Goal: Task Accomplishment & Management: Use online tool/utility

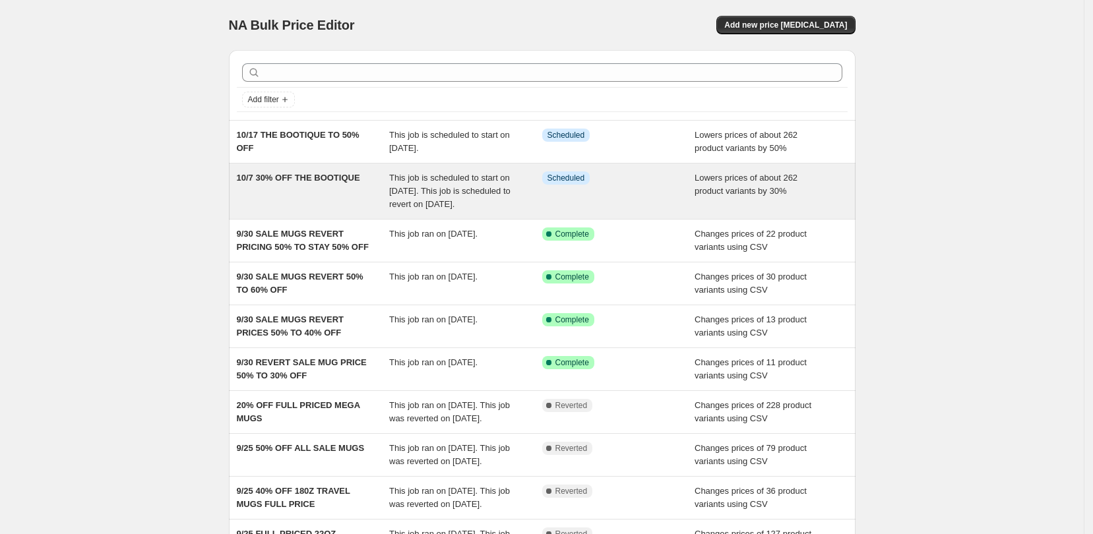
click at [368, 179] on div "10/7 30% OFF THE BOOTIQUE" at bounding box center [313, 191] width 153 height 40
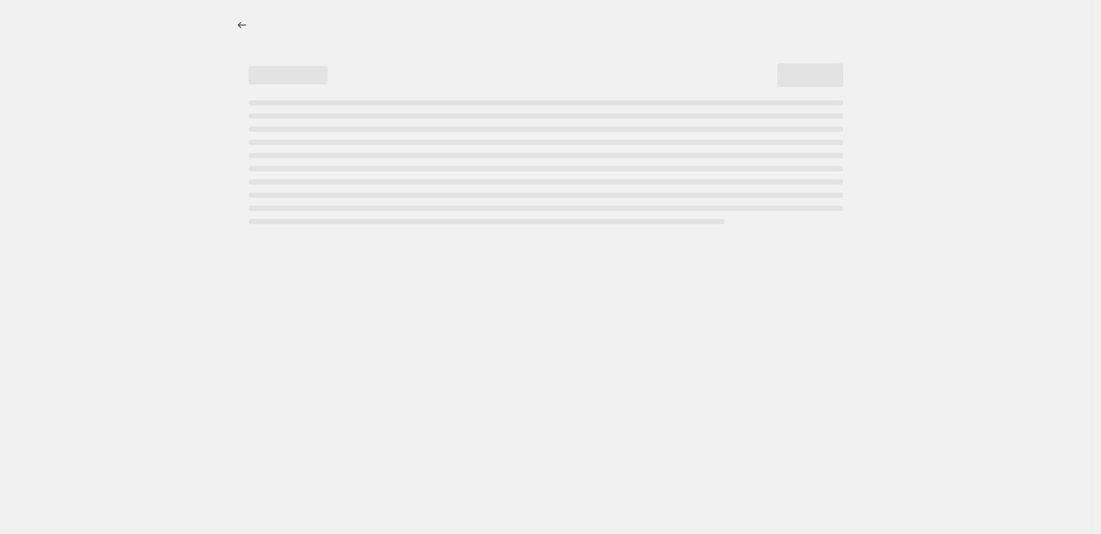
select select "percentage"
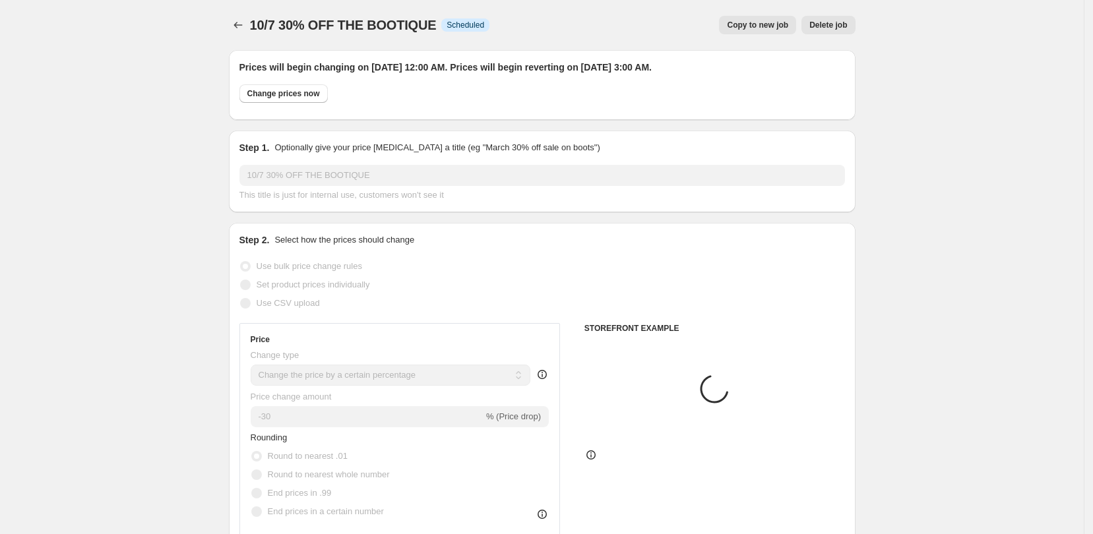
select select "collection"
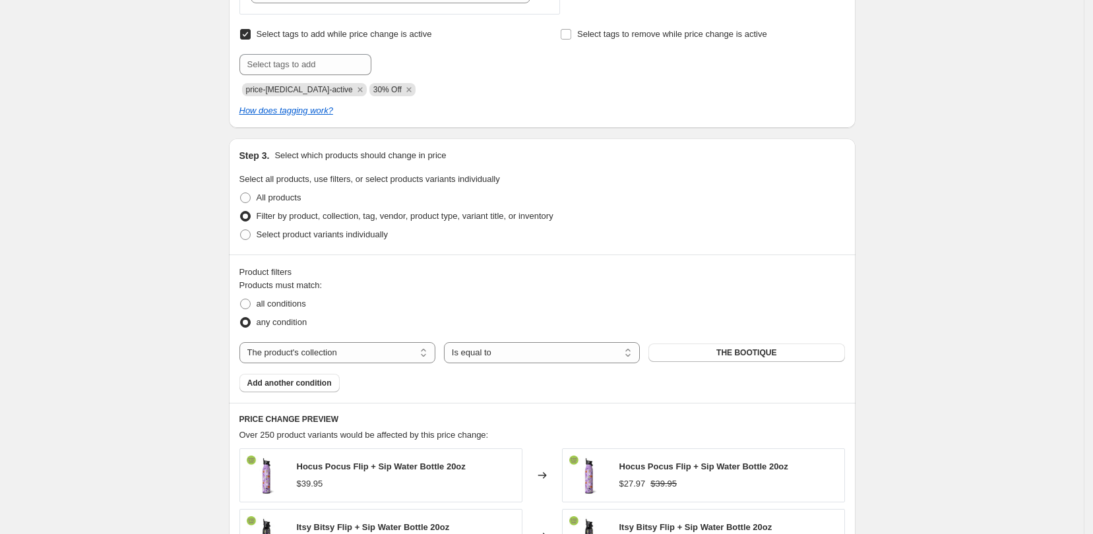
scroll to position [660, 0]
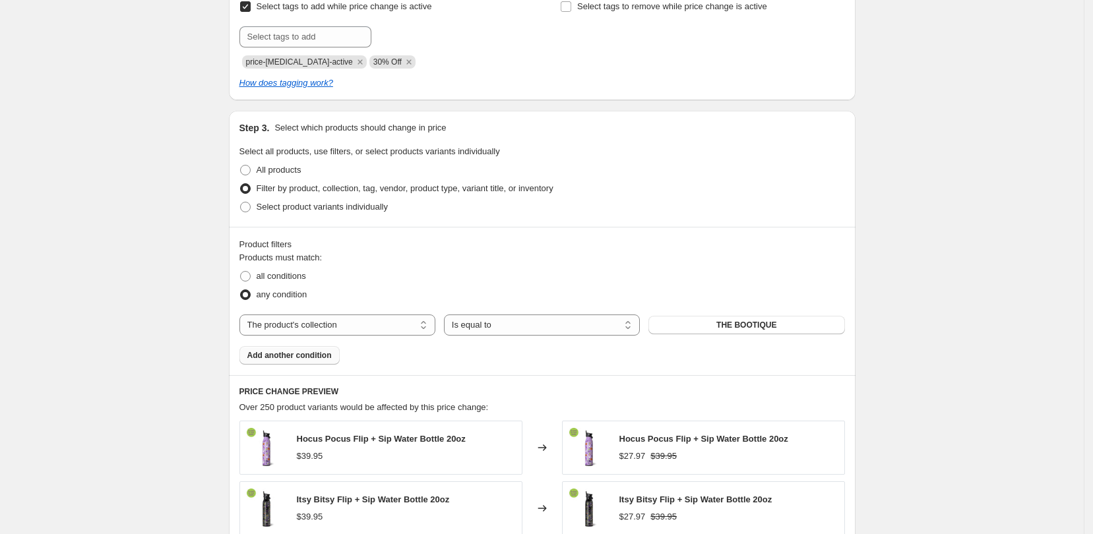
click at [260, 355] on span "Add another condition" at bounding box center [289, 355] width 84 height 11
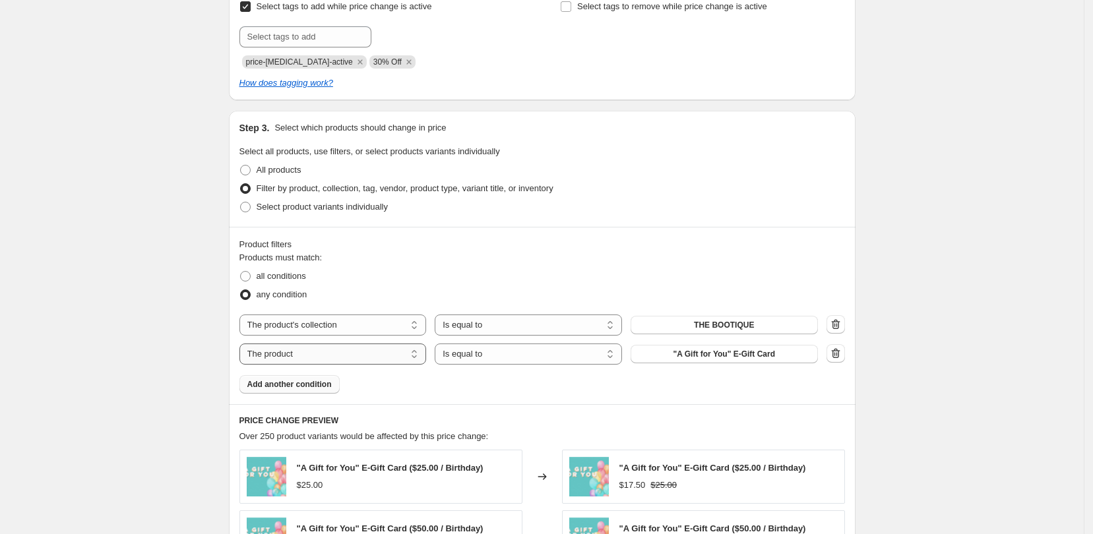
click at [377, 355] on select "The product The product's collection The product's tag The product's vendor The…" at bounding box center [332, 354] width 187 height 21
click at [243, 344] on select "The product The product's collection The product's tag The product's vendor The…" at bounding box center [332, 354] width 187 height 21
click at [602, 351] on select "Is equal to Is not equal to" at bounding box center [528, 354] width 187 height 21
select select "not_equal"
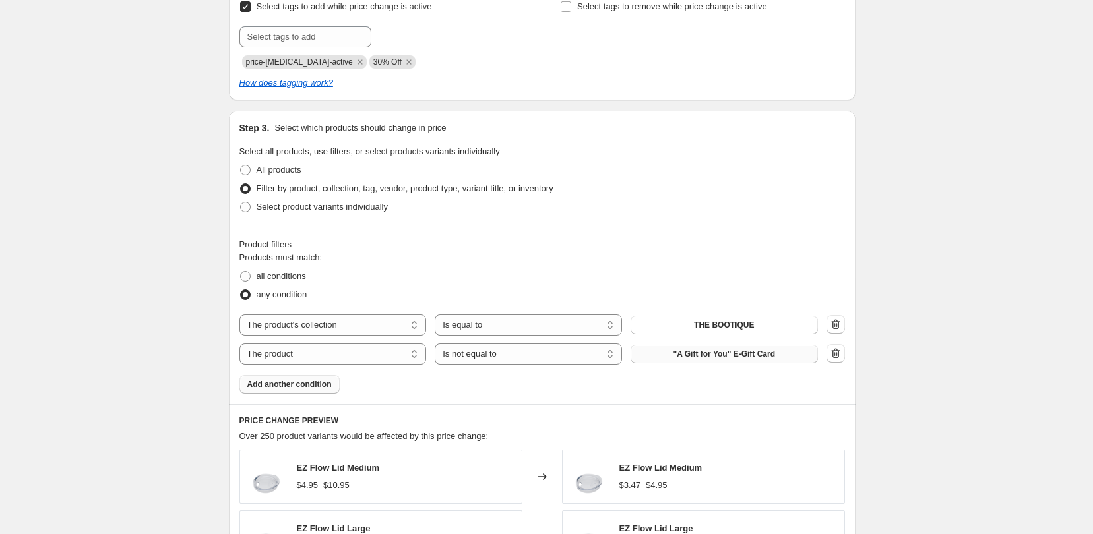
click at [737, 355] on span ""A Gift for You" E-Gift Card" at bounding box center [724, 354] width 102 height 11
click at [691, 352] on span ""A Gift for You" E-Gift Card" at bounding box center [724, 354] width 102 height 11
click at [309, 384] on span "Add another condition" at bounding box center [289, 384] width 84 height 11
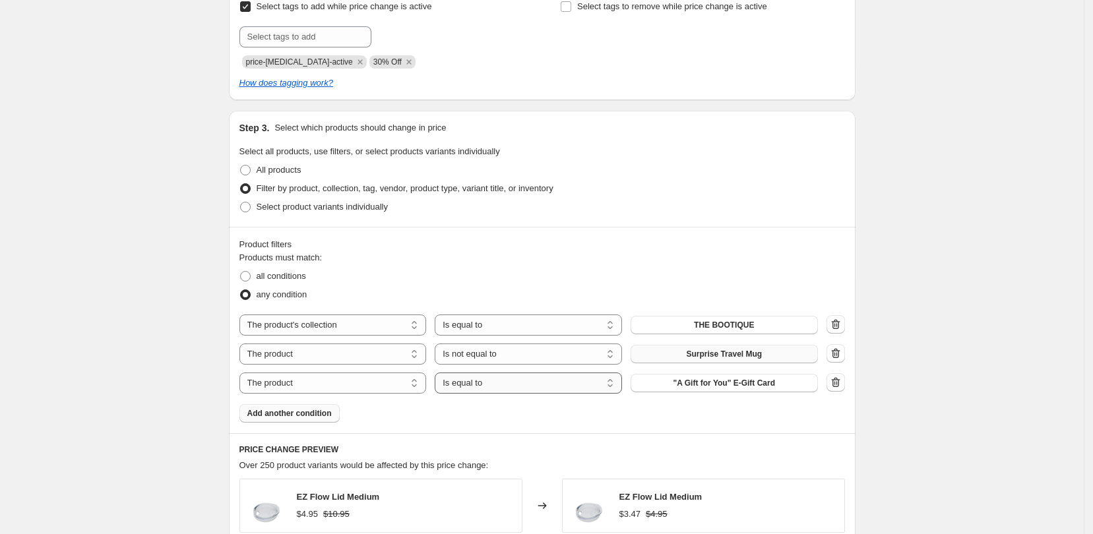
click at [615, 385] on select "Is equal to Is not equal to" at bounding box center [528, 383] width 187 height 21
select select "not_equal"
click at [778, 386] on button ""A Gift for You" E-Gift Card" at bounding box center [723, 383] width 187 height 18
click at [290, 412] on span "Add another condition" at bounding box center [289, 413] width 84 height 11
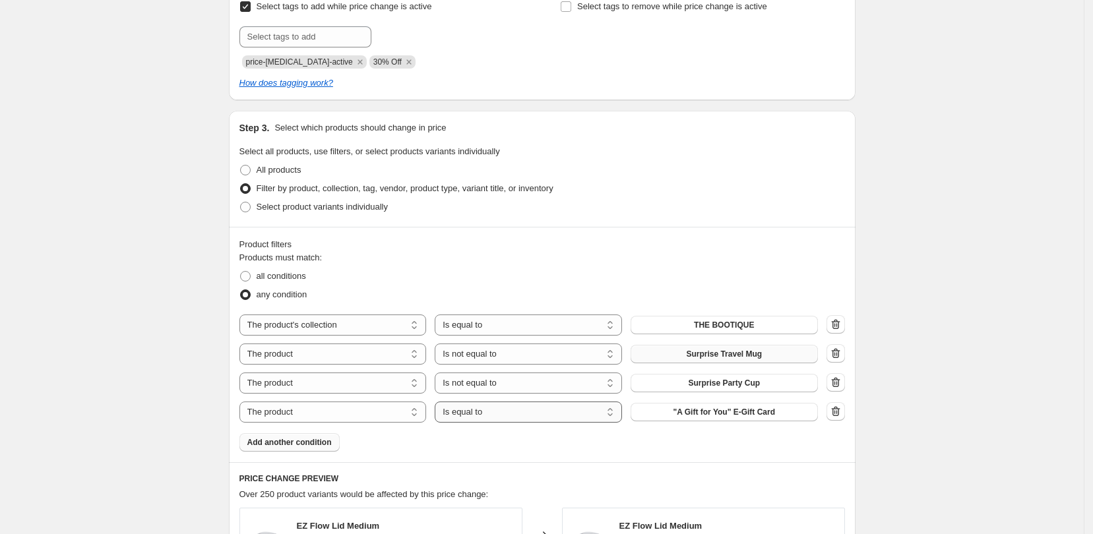
click at [601, 422] on select "Is equal to Is not equal to" at bounding box center [528, 412] width 187 height 21
select select "not_equal"
click at [789, 407] on button ""A Gift for You" E-Gift Card" at bounding box center [723, 412] width 187 height 18
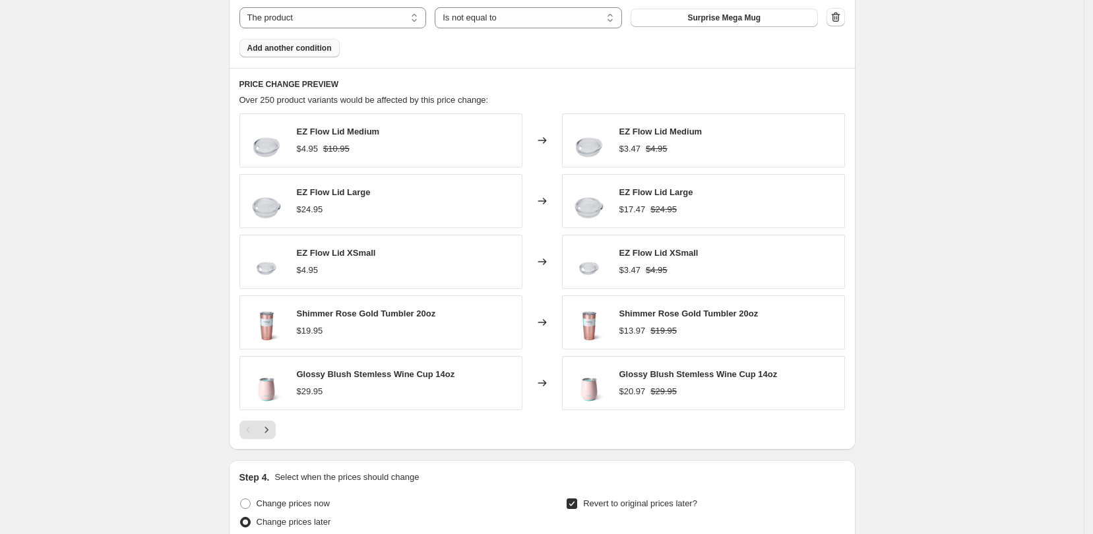
scroll to position [1072, 0]
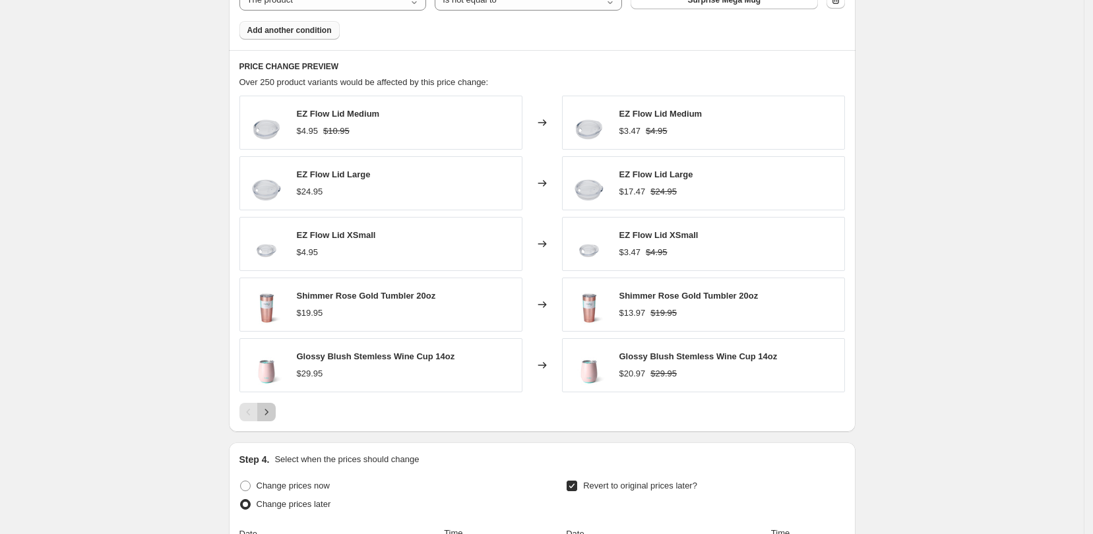
click at [268, 417] on icon "Next" at bounding box center [266, 412] width 13 height 13
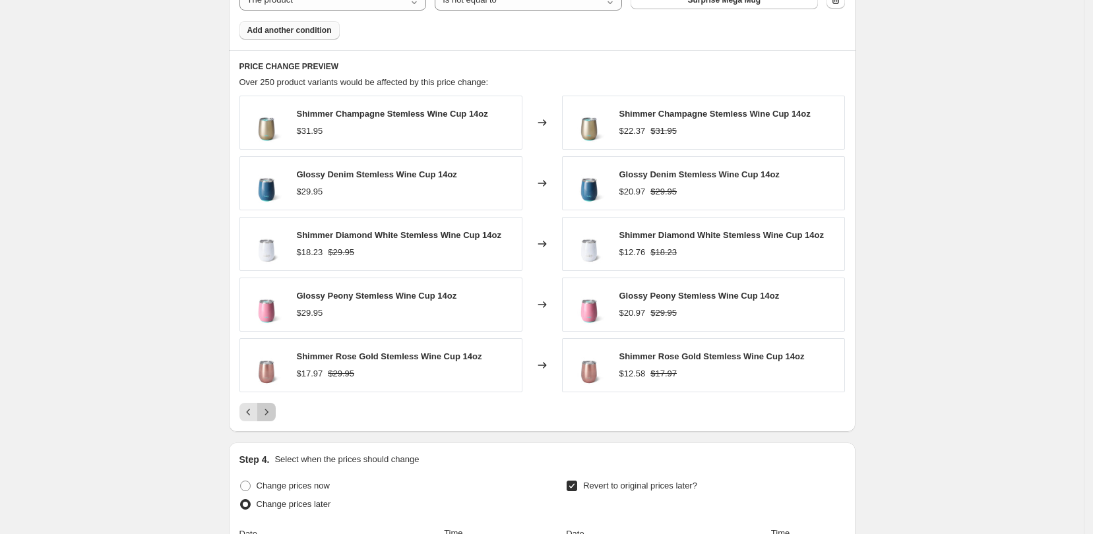
click at [268, 417] on icon "Next" at bounding box center [266, 412] width 13 height 13
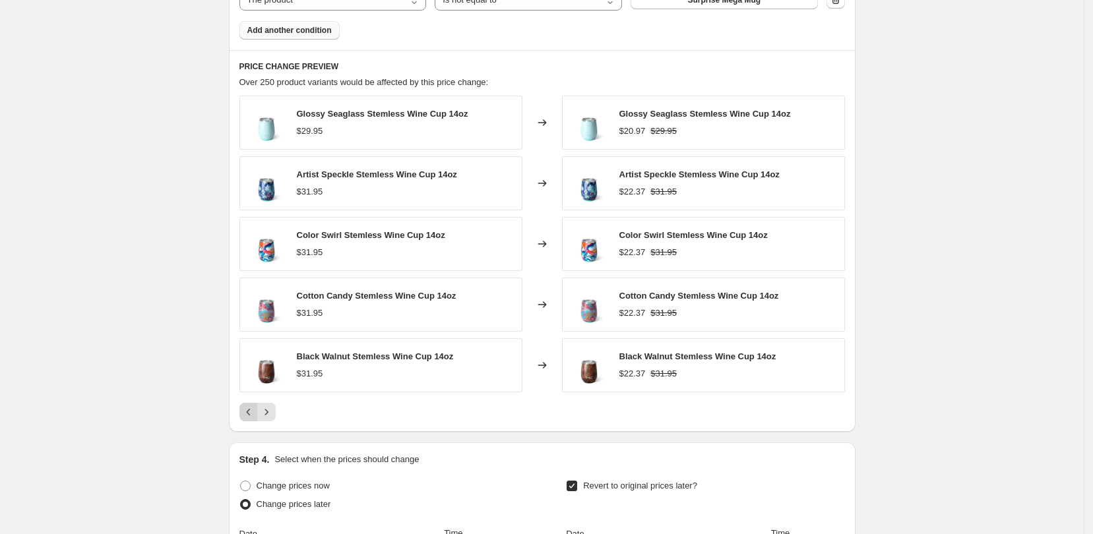
click at [249, 419] on button "Previous" at bounding box center [248, 412] width 18 height 18
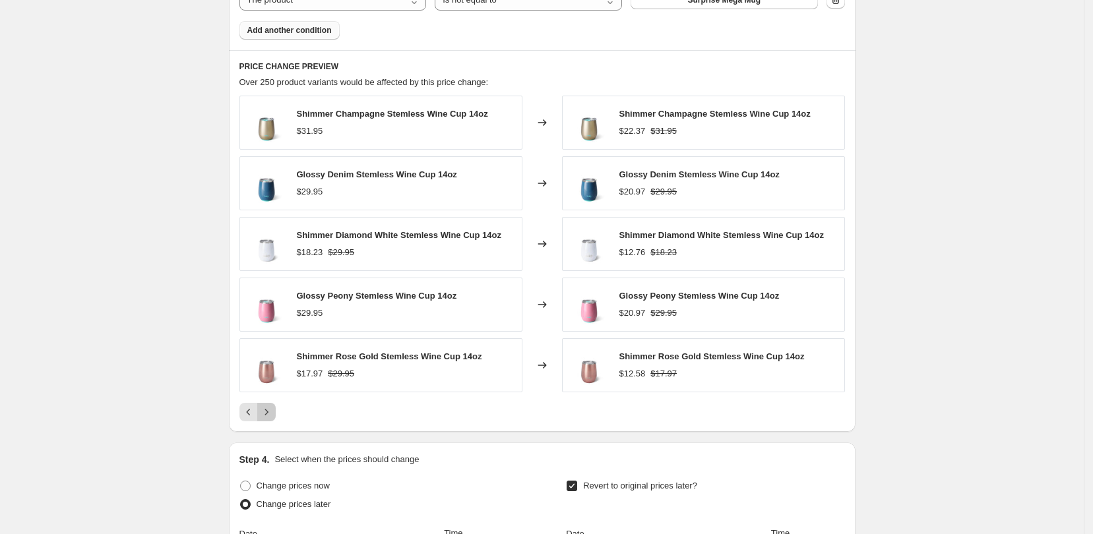
click at [266, 421] on button "Next" at bounding box center [266, 412] width 18 height 18
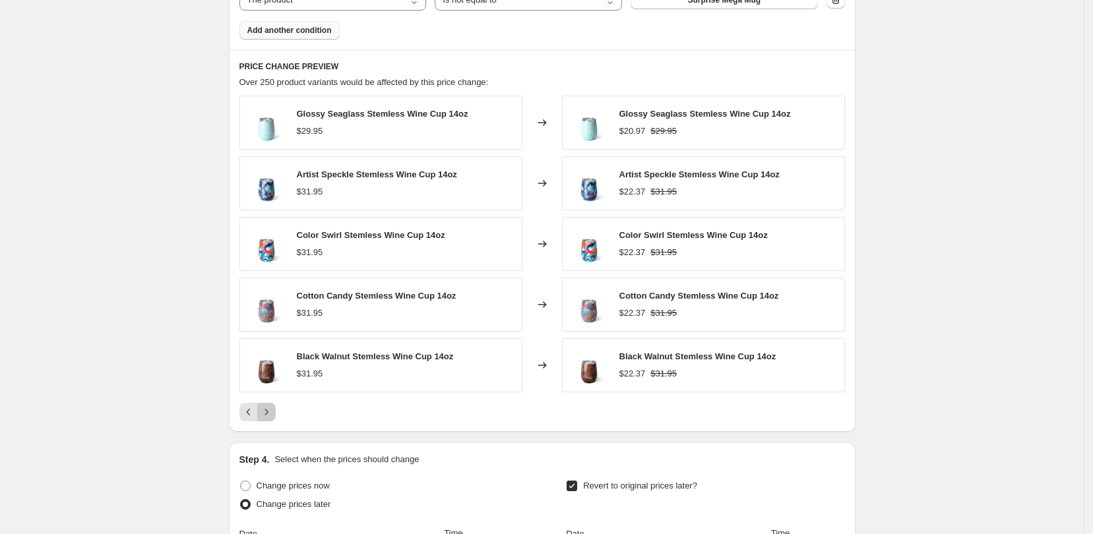
click at [266, 421] on button "Next" at bounding box center [266, 412] width 18 height 18
click at [273, 412] on icon "Next" at bounding box center [266, 412] width 13 height 13
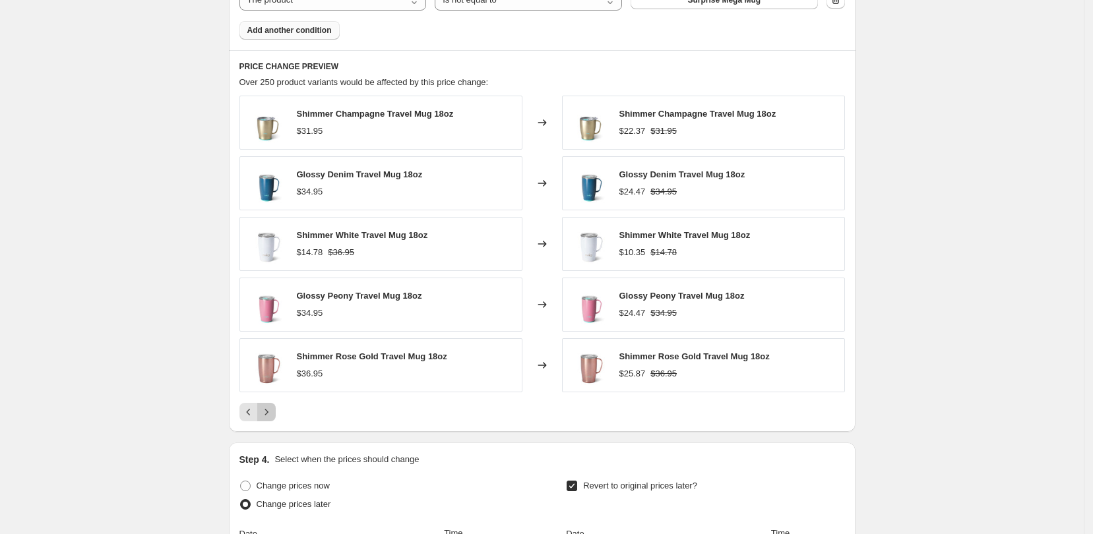
click at [273, 412] on icon "Next" at bounding box center [266, 412] width 13 height 13
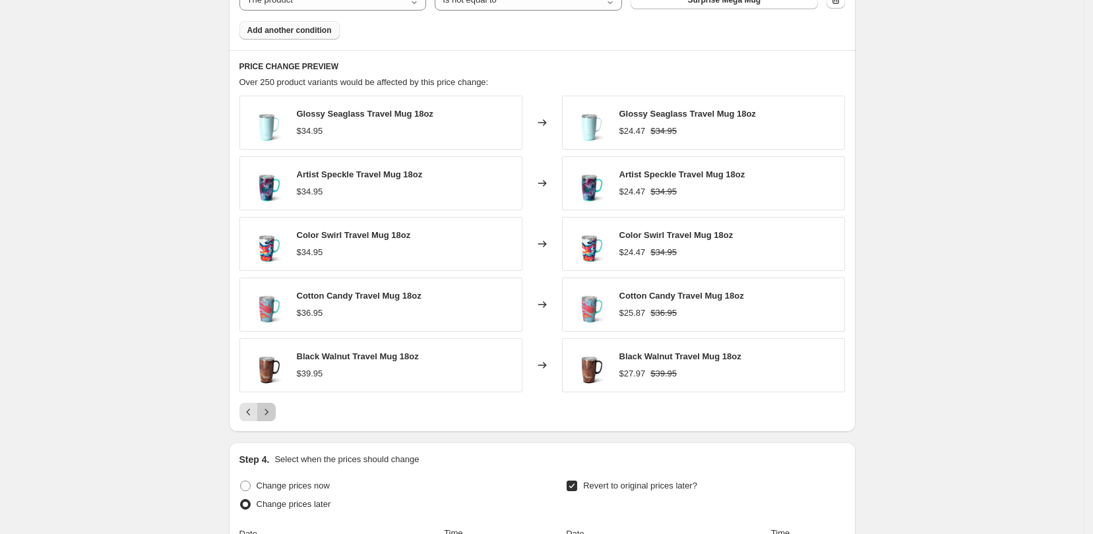
click at [273, 412] on icon "Next" at bounding box center [266, 412] width 13 height 13
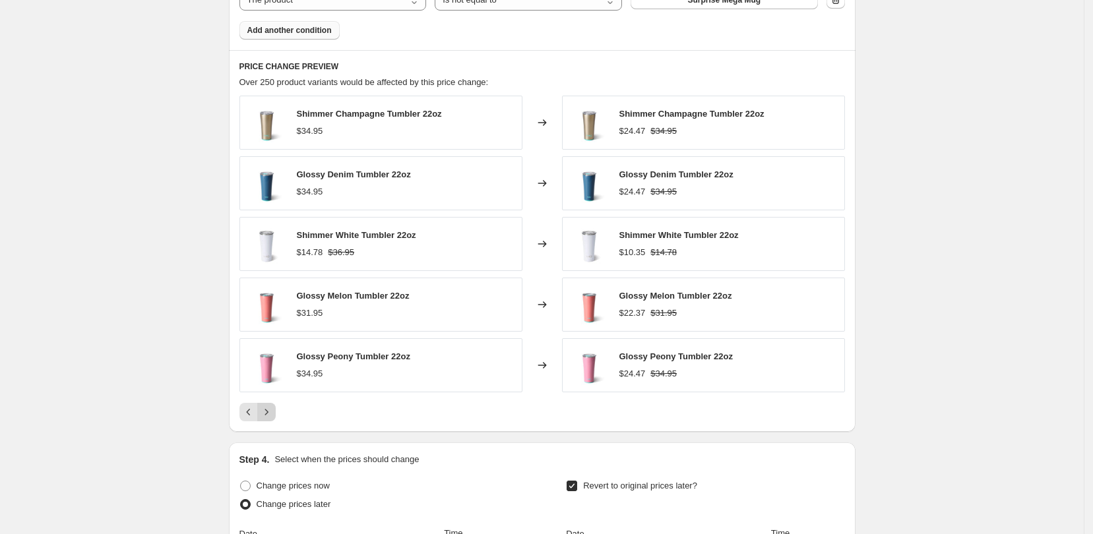
click at [273, 412] on icon "Next" at bounding box center [266, 412] width 13 height 13
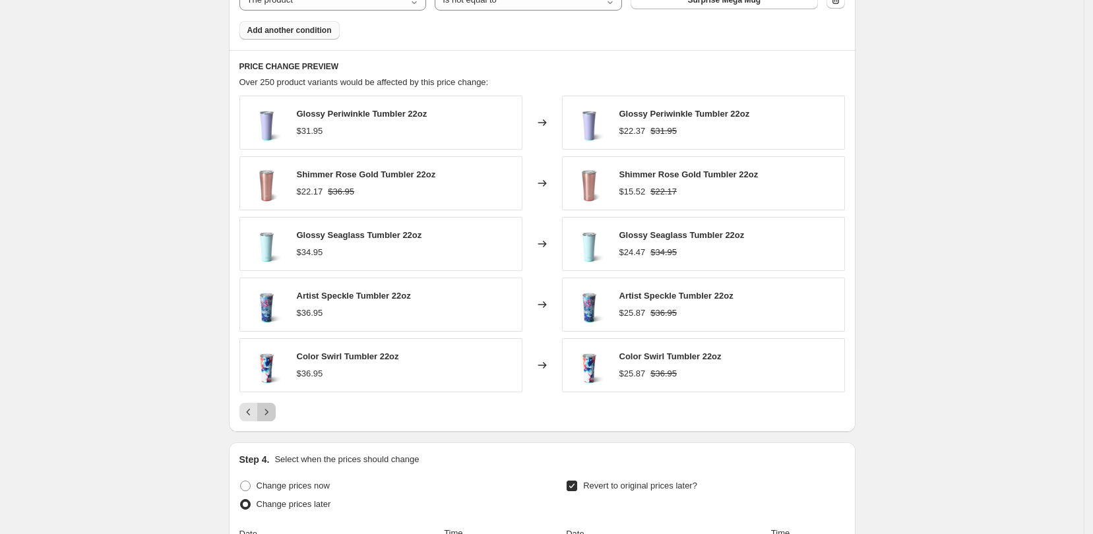
click at [273, 412] on icon "Next" at bounding box center [266, 412] width 13 height 13
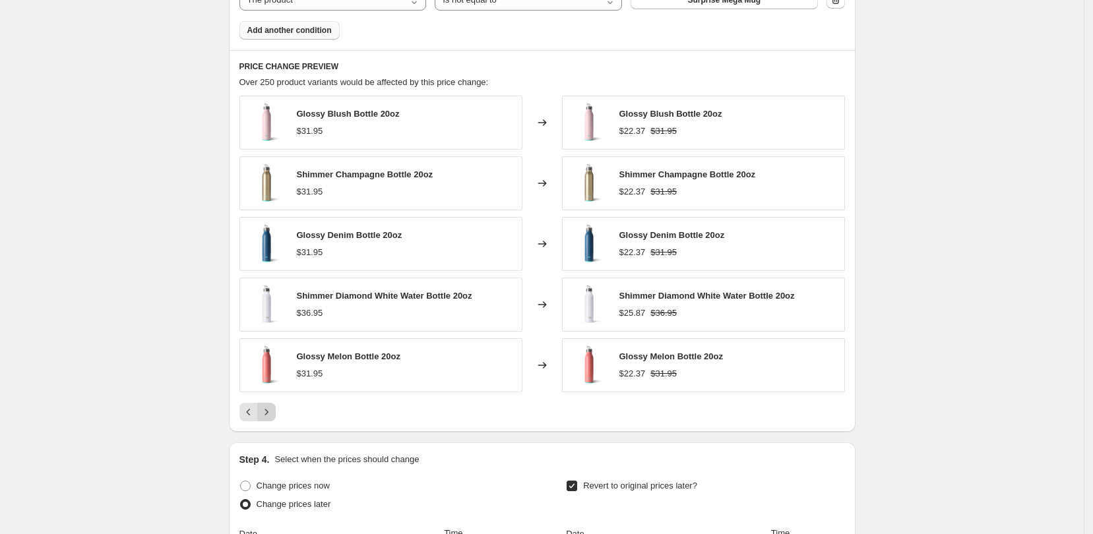
click at [273, 412] on icon "Next" at bounding box center [266, 412] width 13 height 13
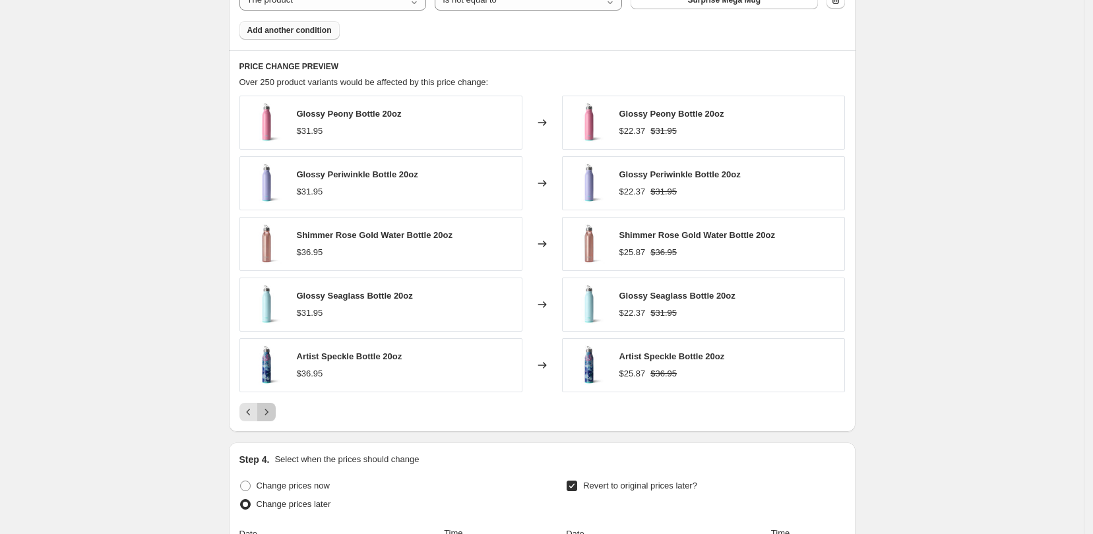
click at [273, 412] on icon "Next" at bounding box center [266, 412] width 13 height 13
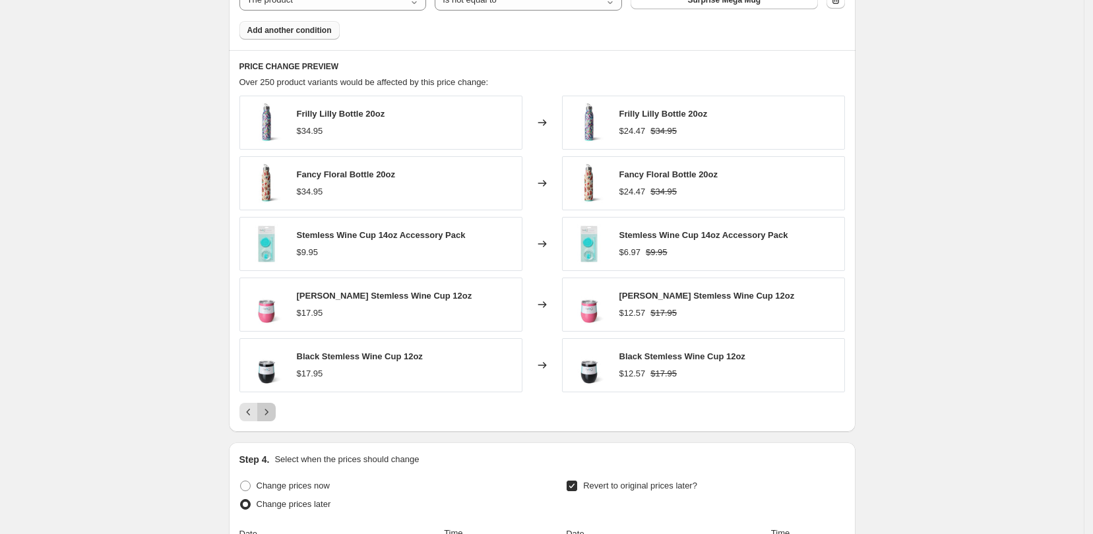
click at [273, 412] on icon "Next" at bounding box center [266, 412] width 13 height 13
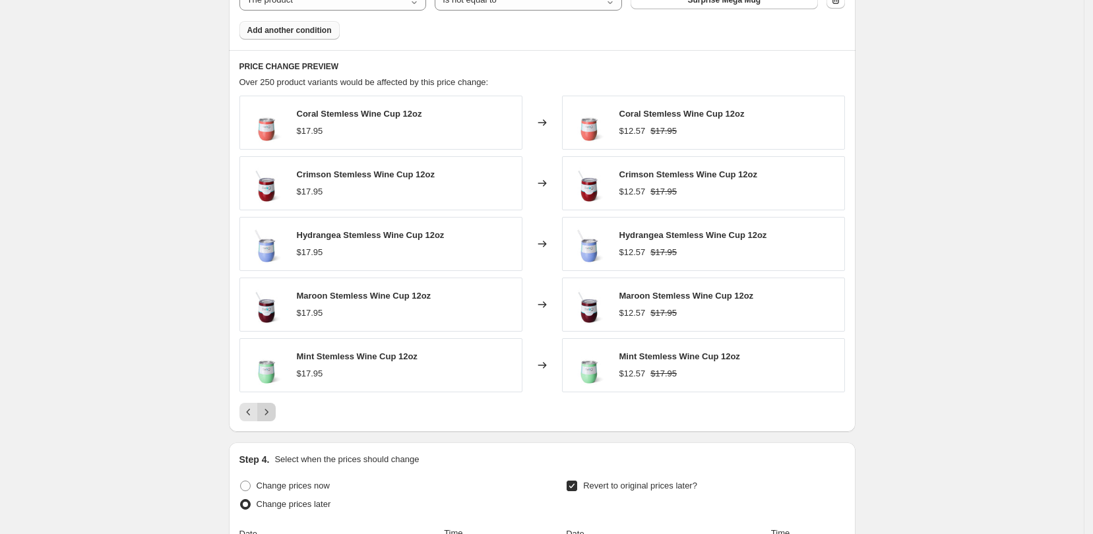
click at [273, 412] on icon "Next" at bounding box center [266, 412] width 13 height 13
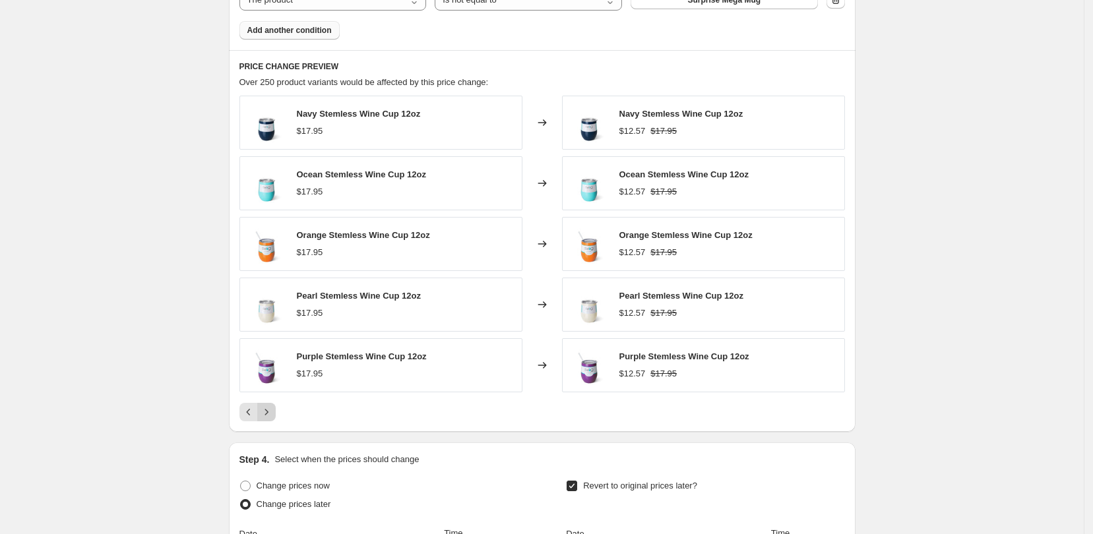
click at [273, 412] on icon "Next" at bounding box center [266, 412] width 13 height 13
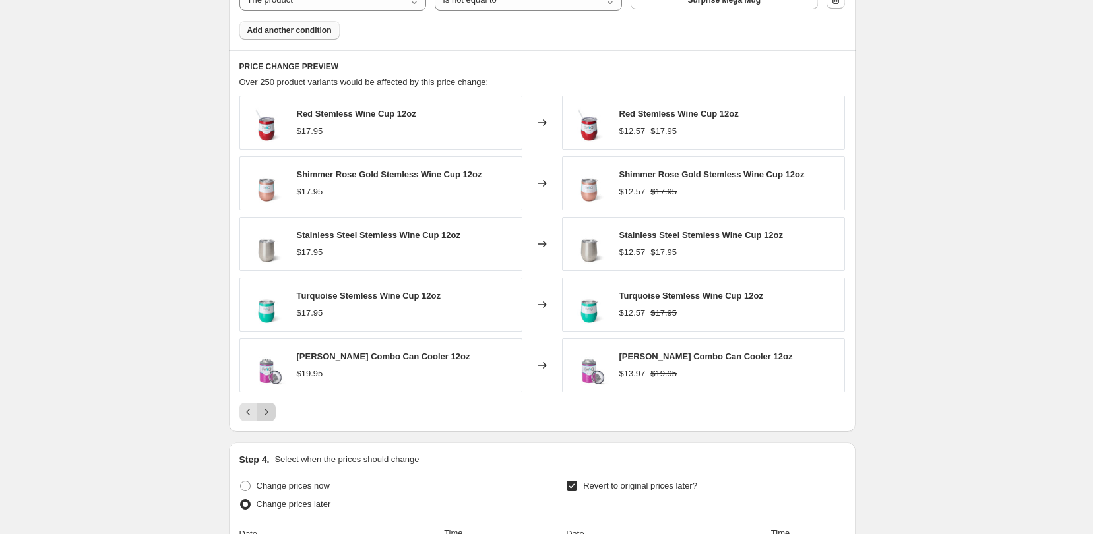
click at [273, 412] on icon "Next" at bounding box center [266, 412] width 13 height 13
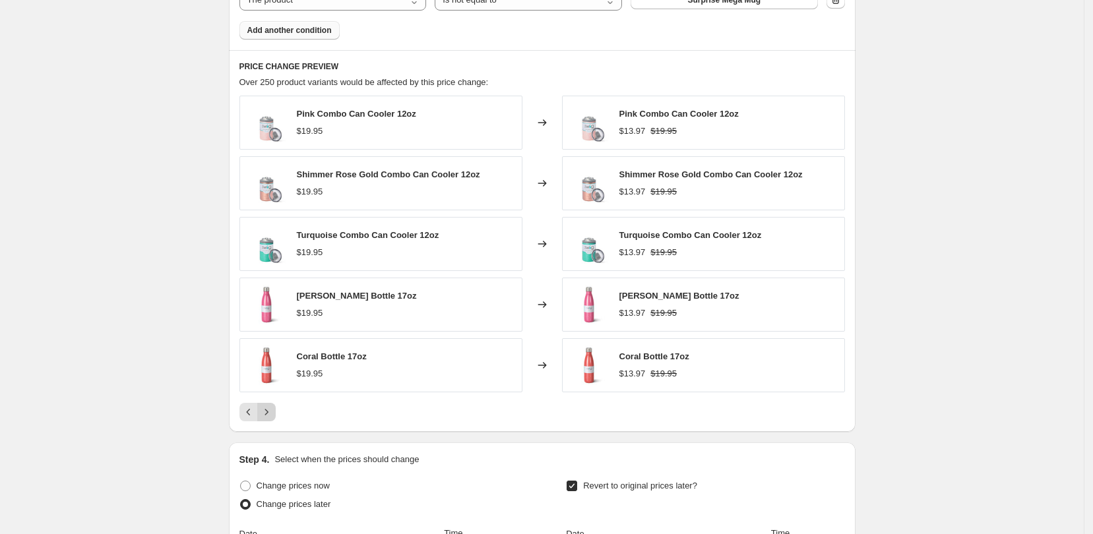
click at [273, 412] on icon "Next" at bounding box center [266, 412] width 13 height 13
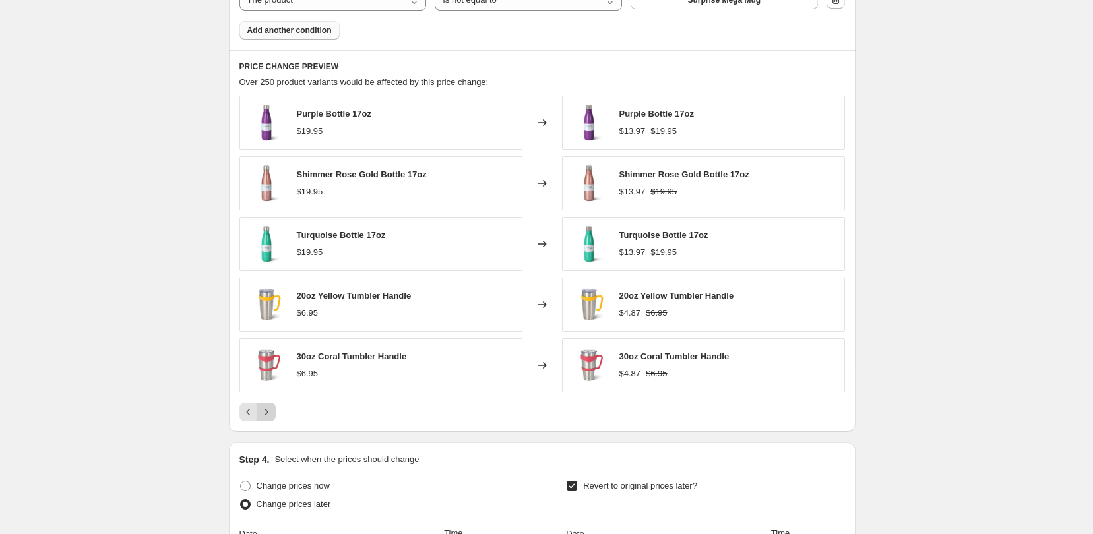
click at [273, 412] on icon "Next" at bounding box center [266, 412] width 13 height 13
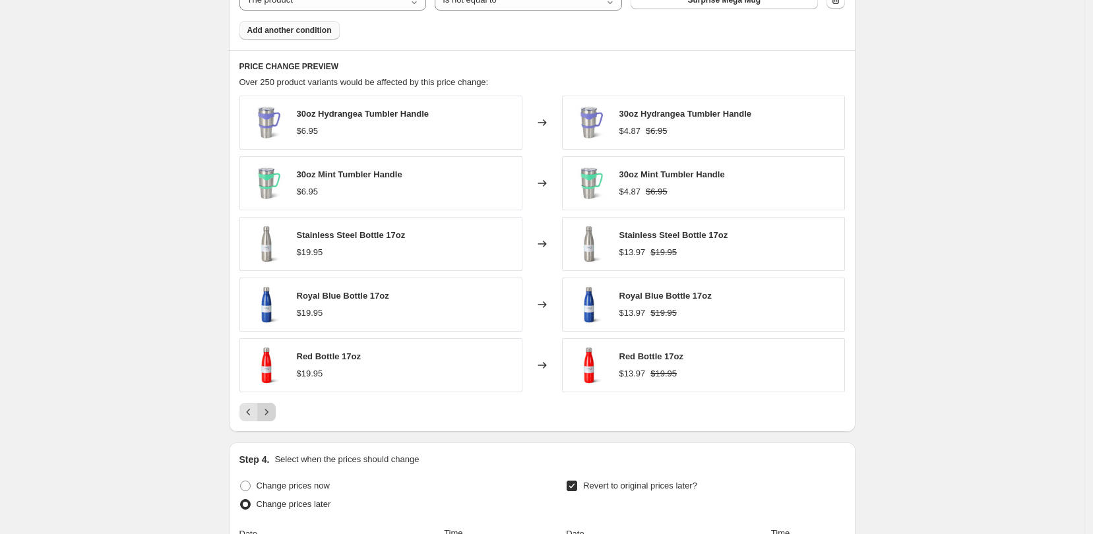
click at [273, 412] on icon "Next" at bounding box center [266, 412] width 13 height 13
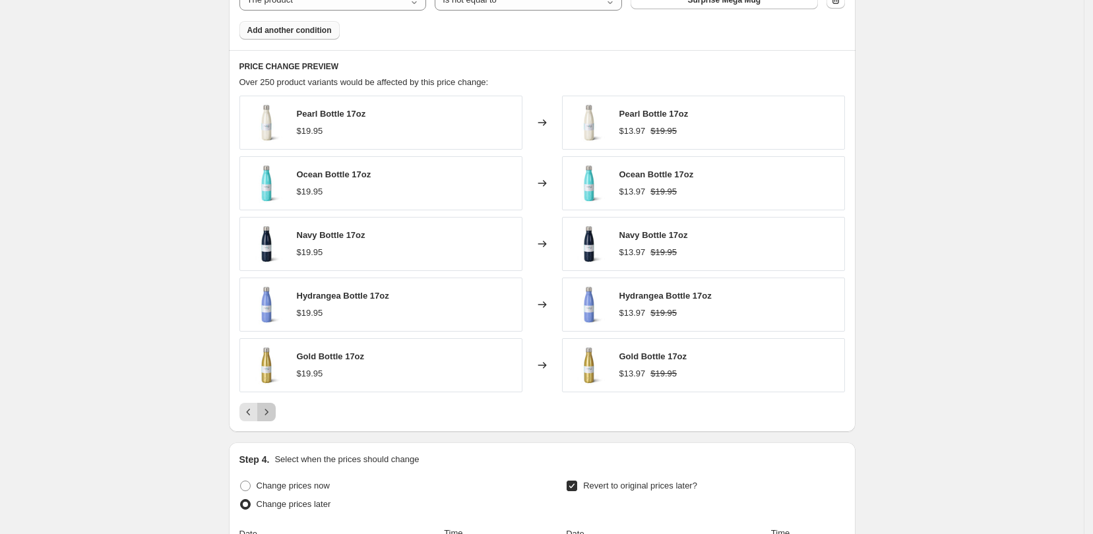
click at [273, 412] on icon "Next" at bounding box center [266, 412] width 13 height 13
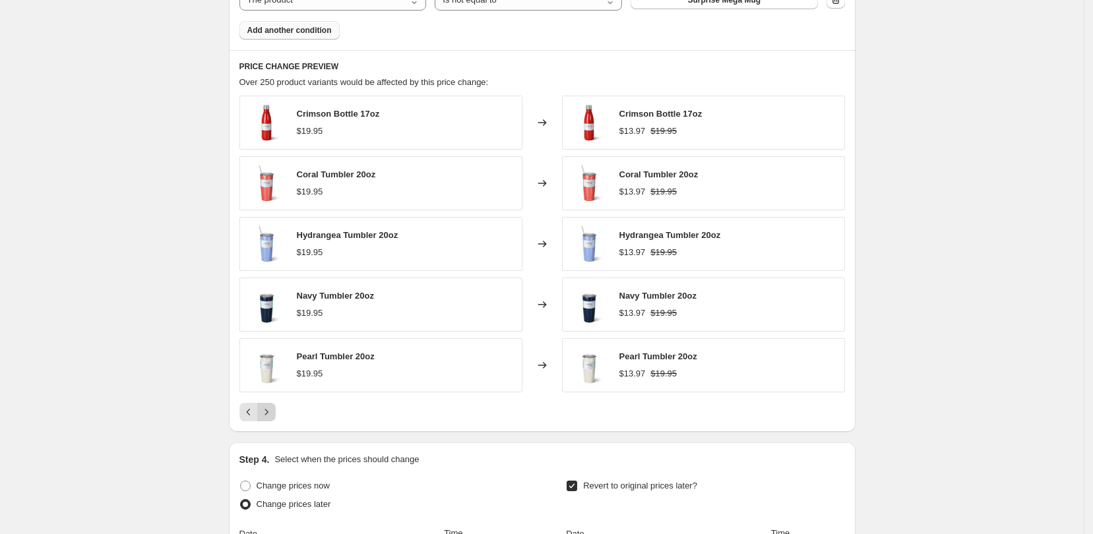
click at [273, 412] on icon "Next" at bounding box center [266, 412] width 13 height 13
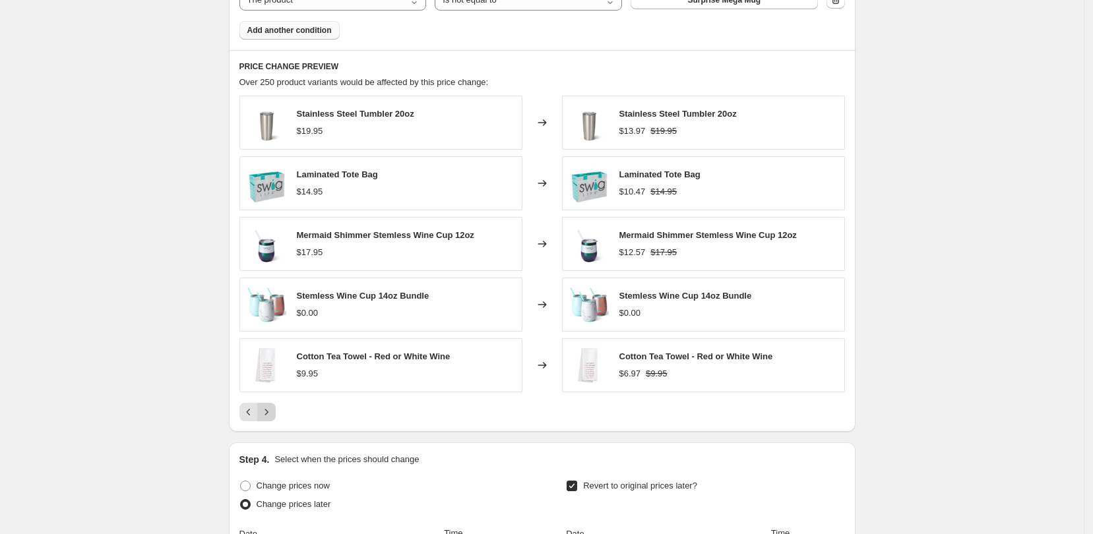
click at [273, 412] on icon "Next" at bounding box center [266, 412] width 13 height 13
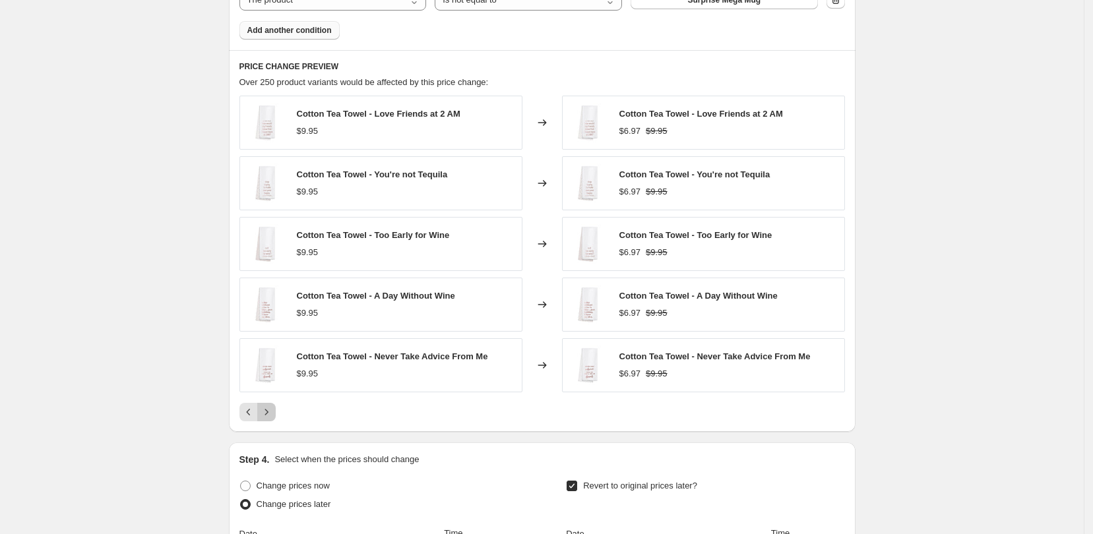
click at [273, 412] on icon "Next" at bounding box center [266, 412] width 13 height 13
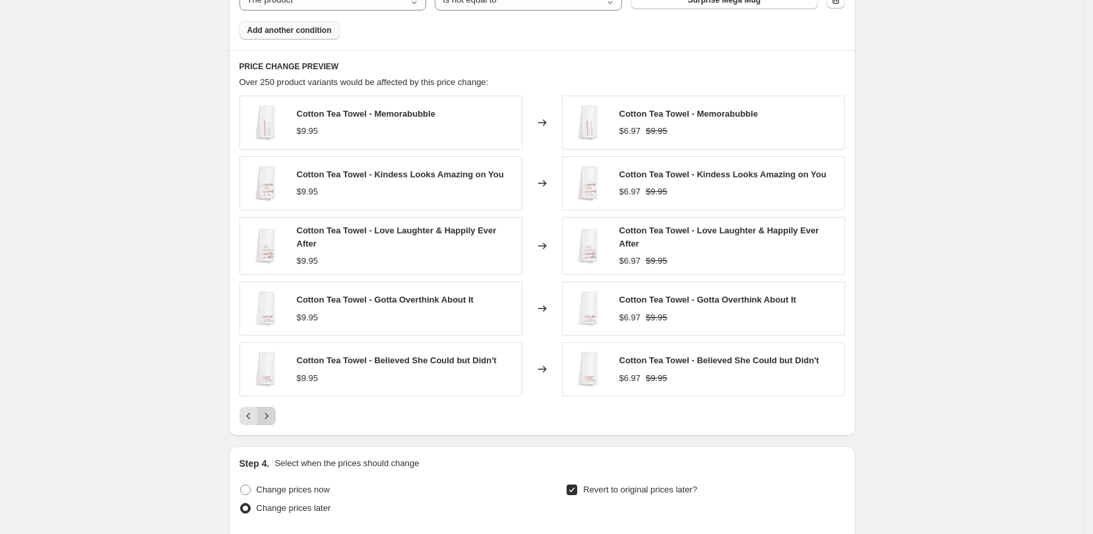
click at [273, 412] on icon "Next" at bounding box center [266, 416] width 13 height 13
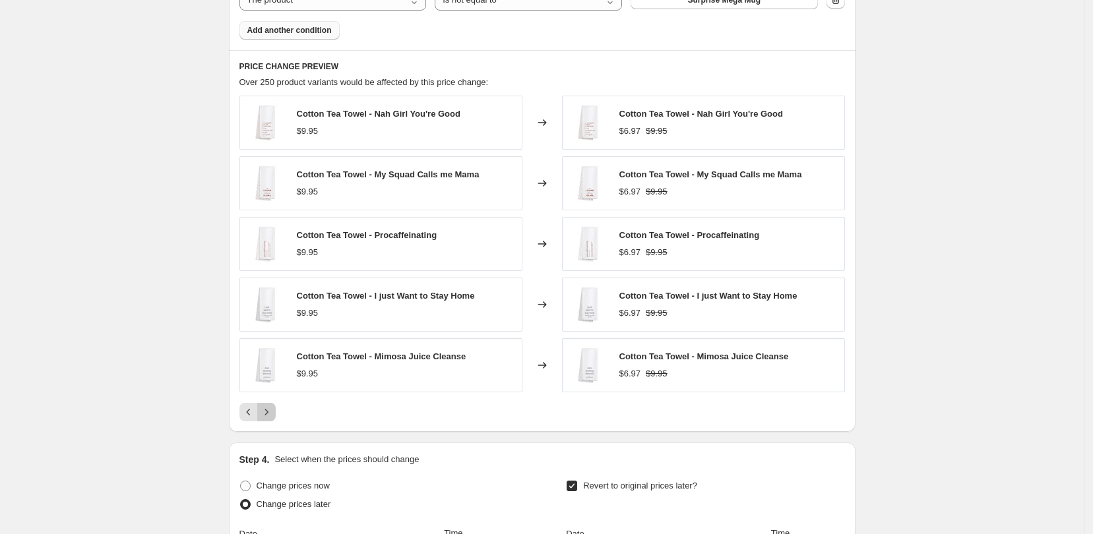
click at [273, 412] on icon "Next" at bounding box center [266, 412] width 13 height 13
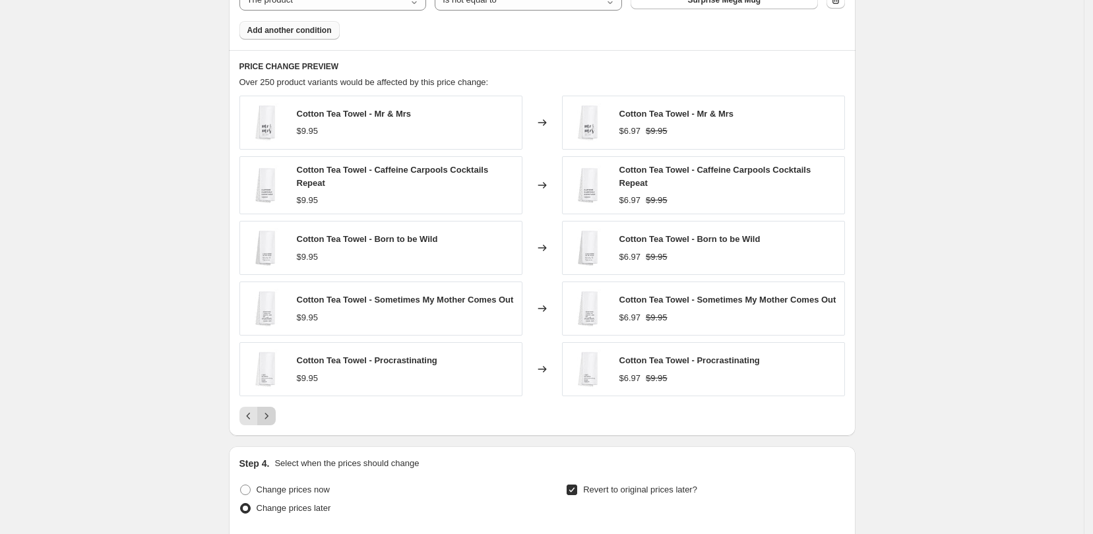
click at [273, 412] on icon "Next" at bounding box center [266, 416] width 13 height 13
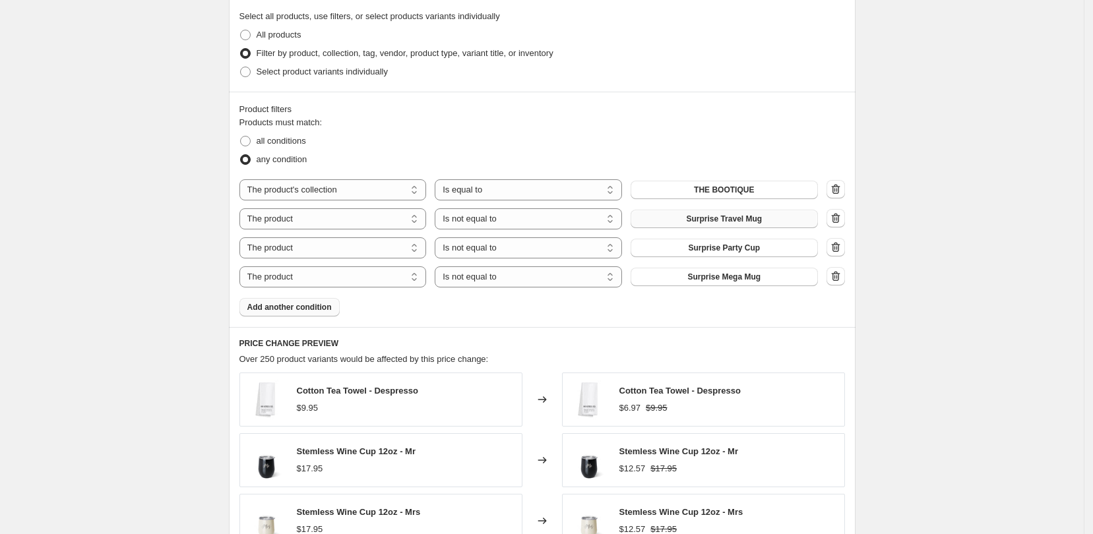
scroll to position [742, 0]
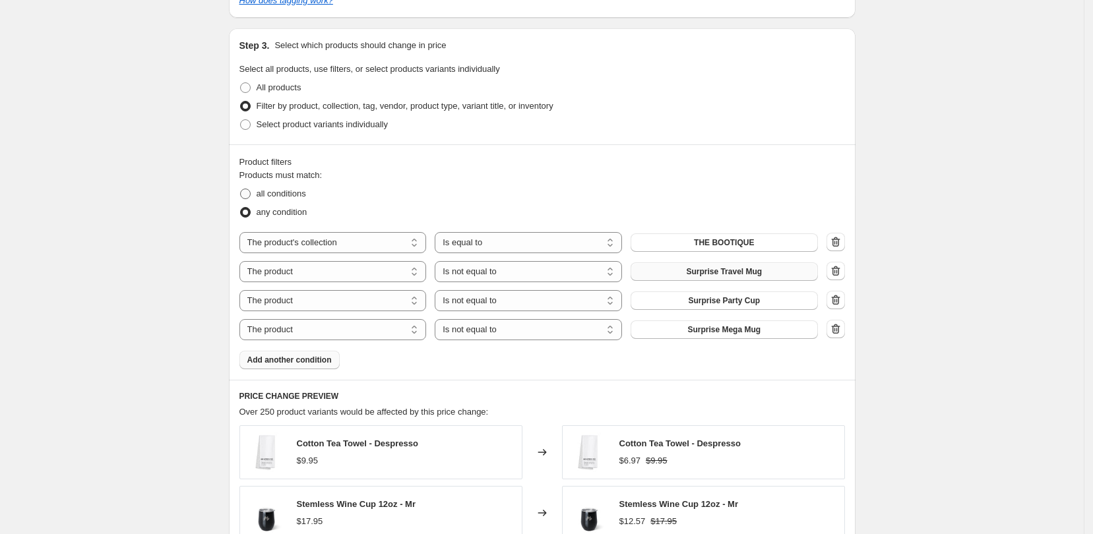
click at [249, 195] on span at bounding box center [245, 194] width 11 height 11
click at [241, 189] on input "all conditions" at bounding box center [240, 189] width 1 height 1
radio input "true"
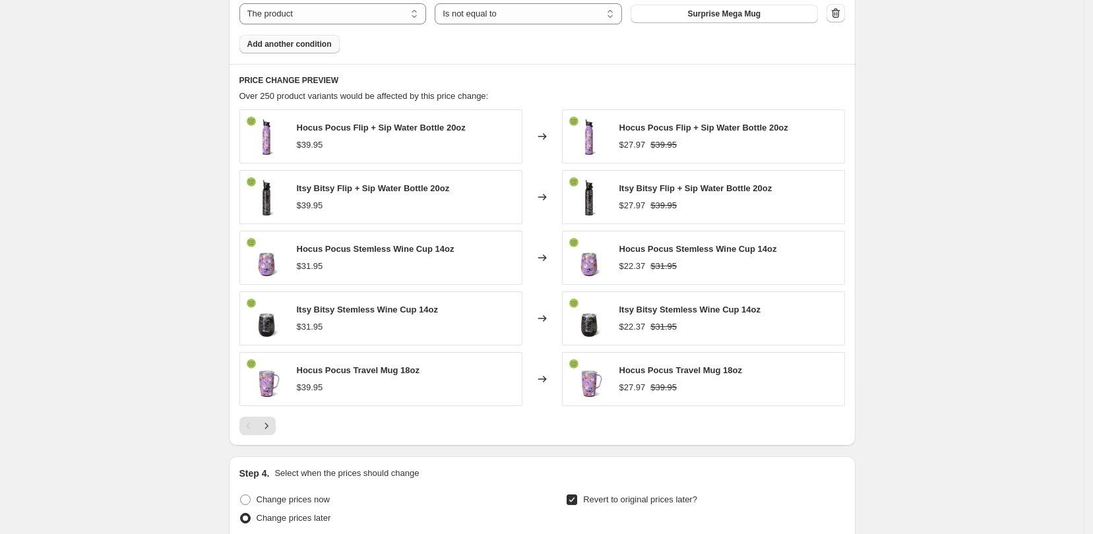
scroll to position [1072, 0]
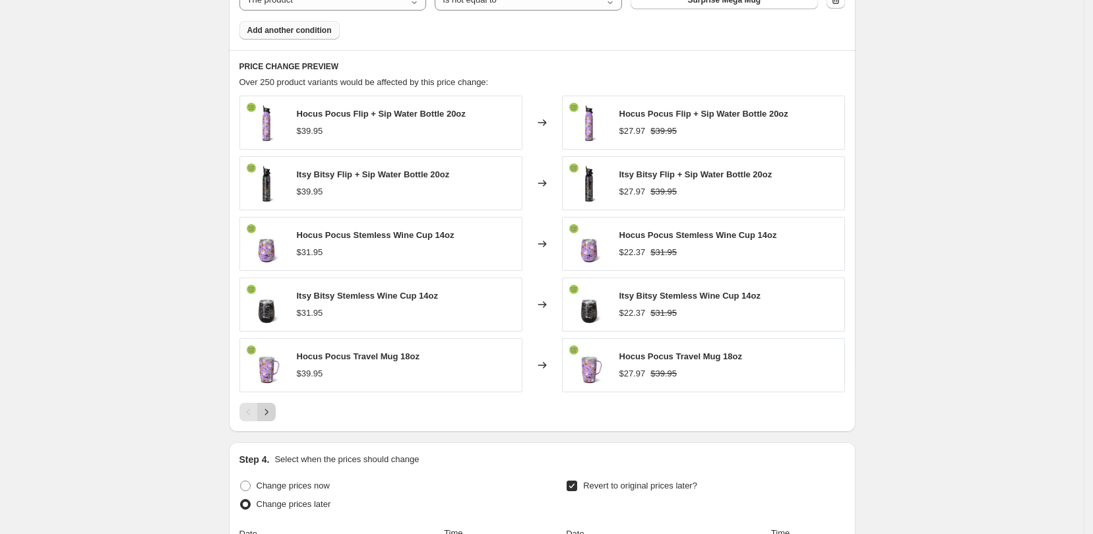
click at [273, 417] on icon "Next" at bounding box center [266, 412] width 13 height 13
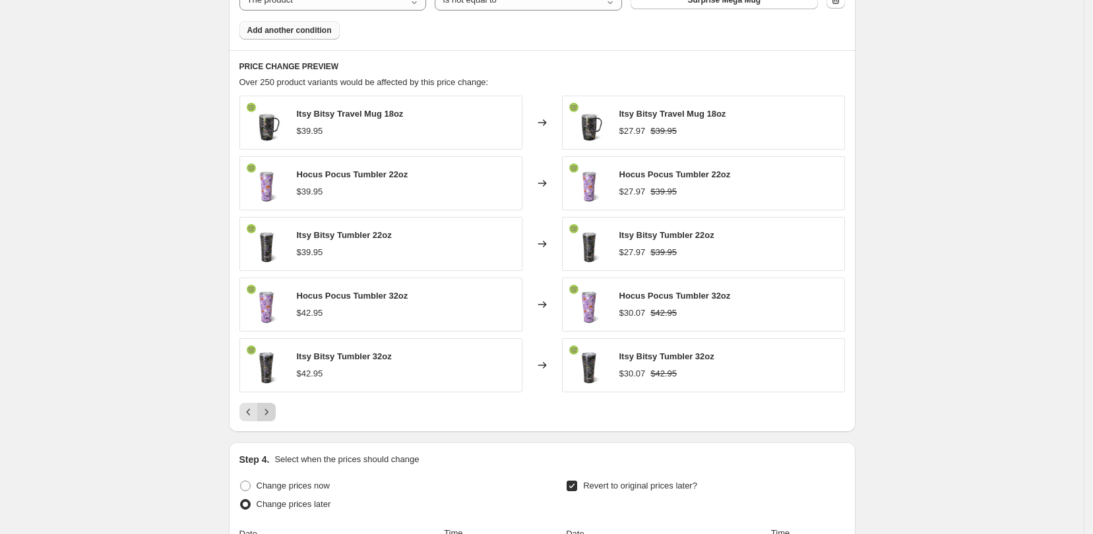
click at [273, 417] on icon "Next" at bounding box center [266, 412] width 13 height 13
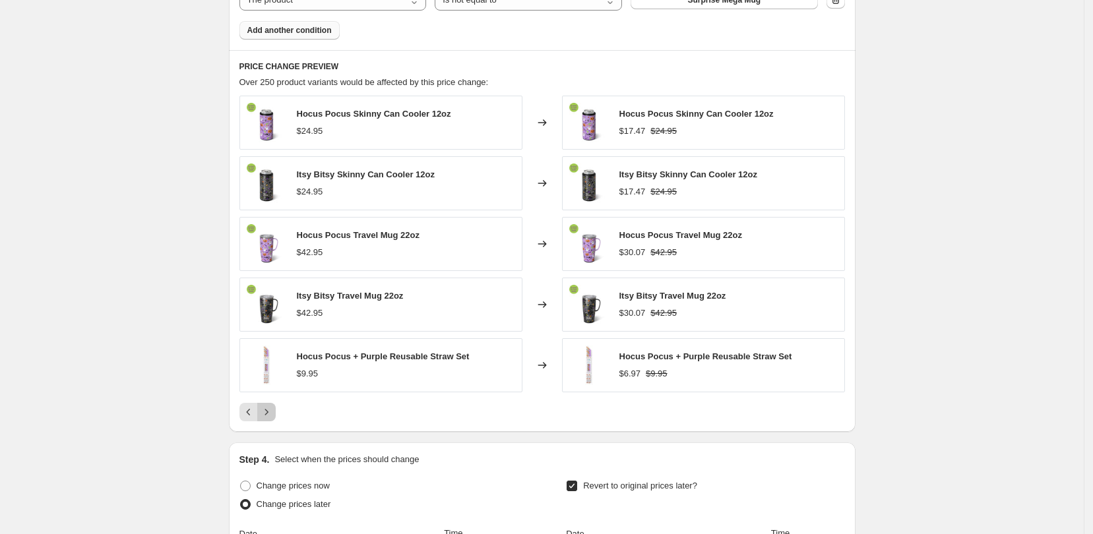
click at [270, 412] on icon "Next" at bounding box center [266, 412] width 13 height 13
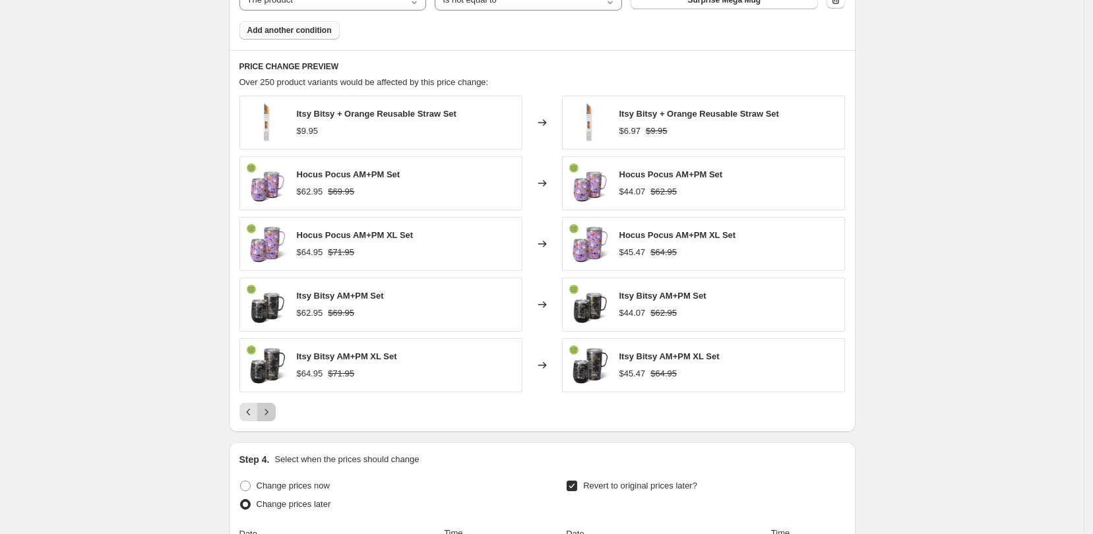
click at [270, 412] on icon "Next" at bounding box center [266, 412] width 13 height 13
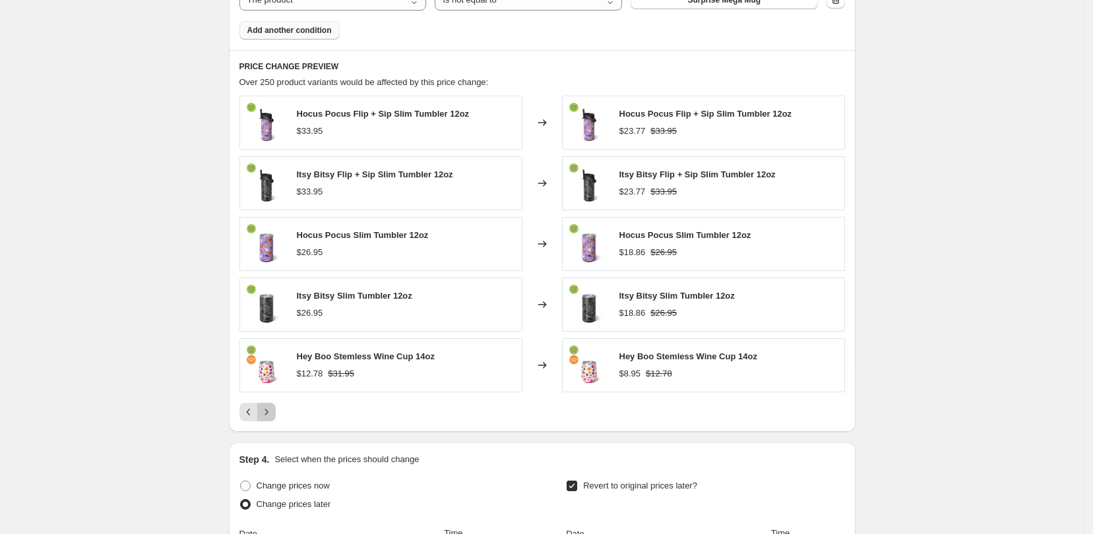
click at [270, 412] on icon "Next" at bounding box center [266, 412] width 13 height 13
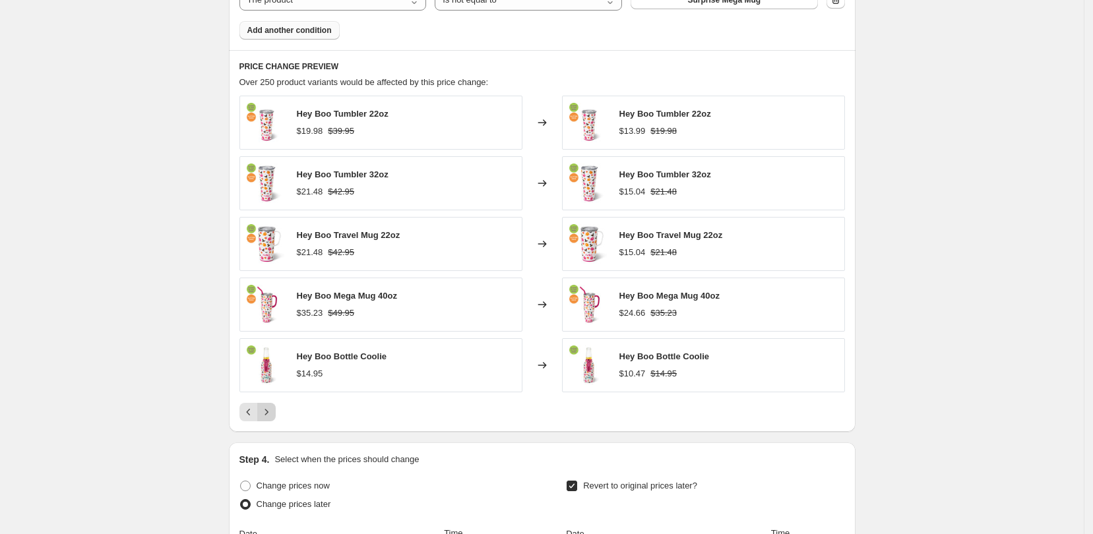
click at [270, 412] on icon "Next" at bounding box center [266, 412] width 13 height 13
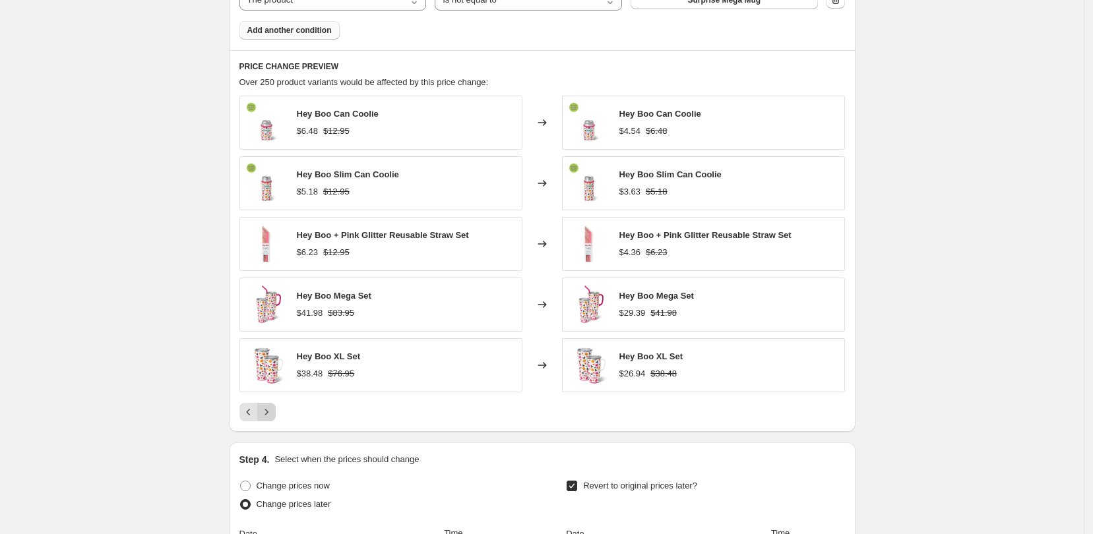
click at [270, 412] on icon "Next" at bounding box center [266, 412] width 13 height 13
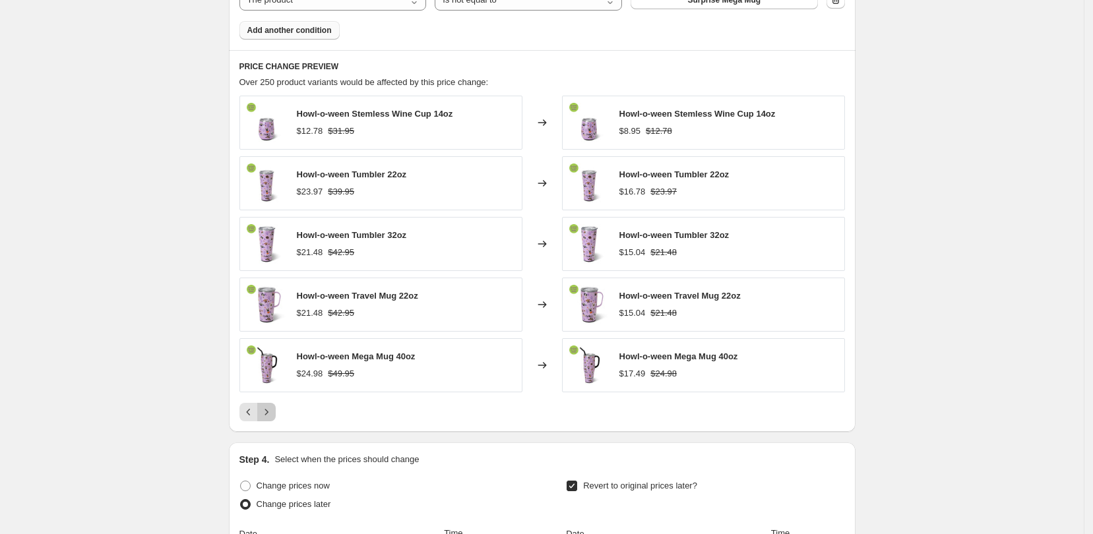
click at [270, 412] on icon "Next" at bounding box center [266, 412] width 13 height 13
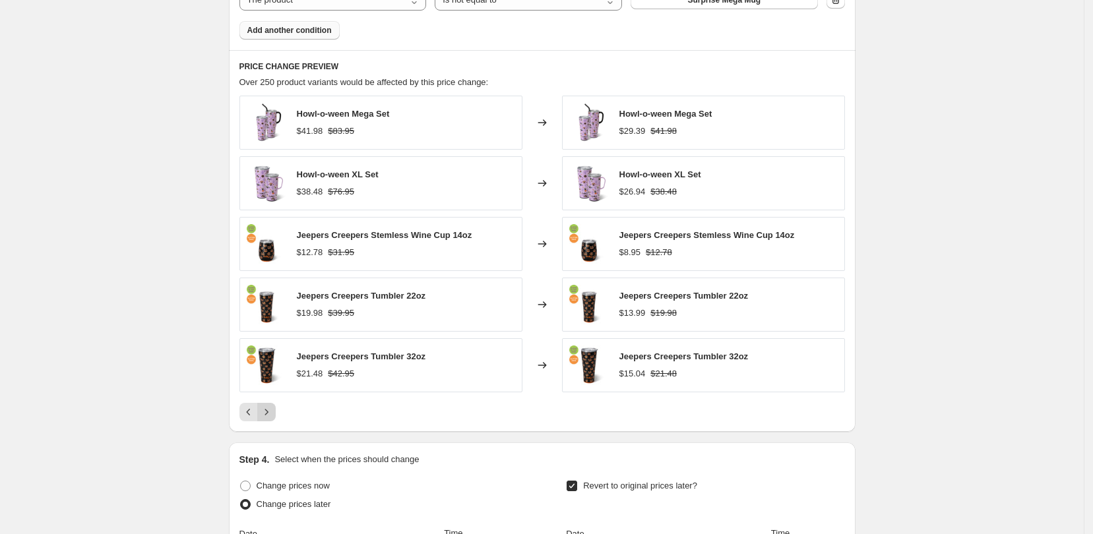
click at [270, 412] on icon "Next" at bounding box center [266, 412] width 13 height 13
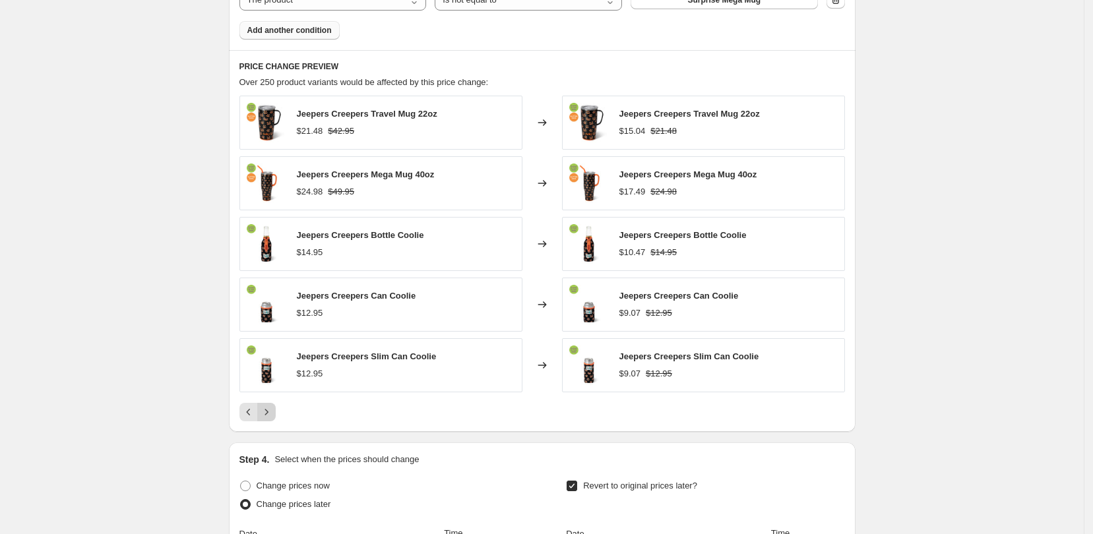
click at [270, 412] on icon "Next" at bounding box center [266, 412] width 13 height 13
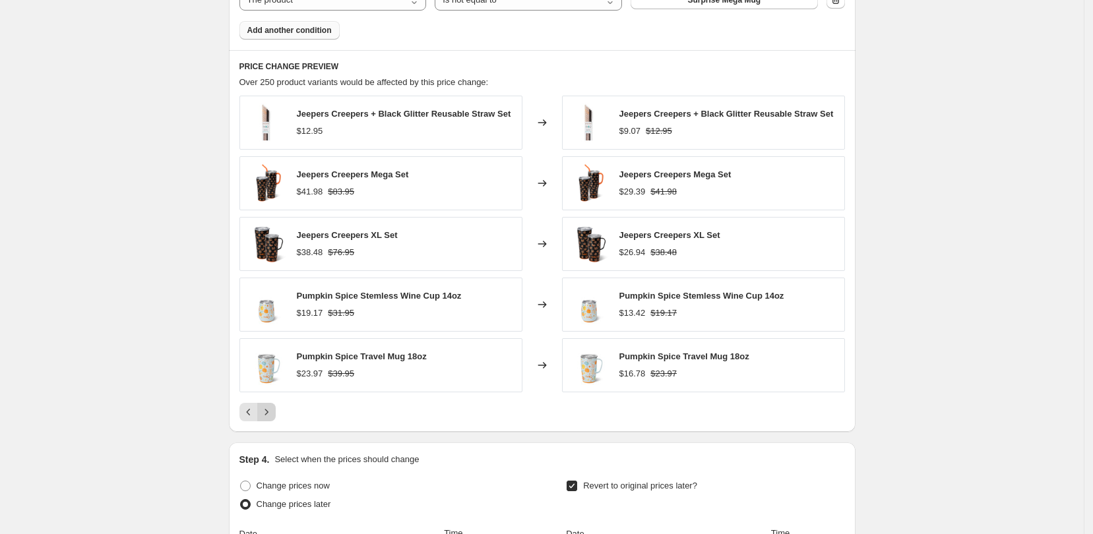
click at [267, 414] on icon "Next" at bounding box center [266, 412] width 13 height 13
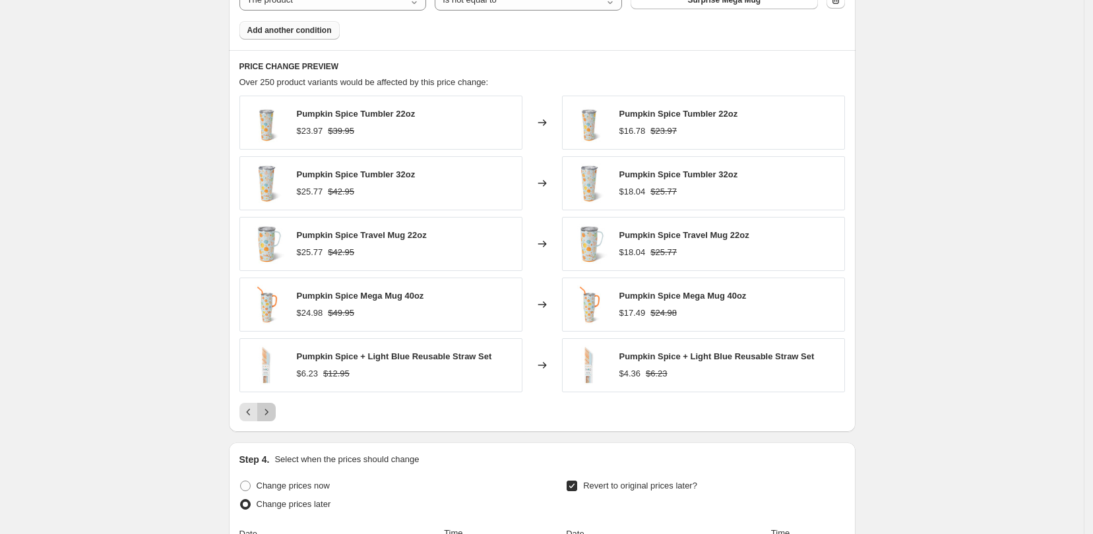
click at [267, 414] on icon "Next" at bounding box center [266, 412] width 13 height 13
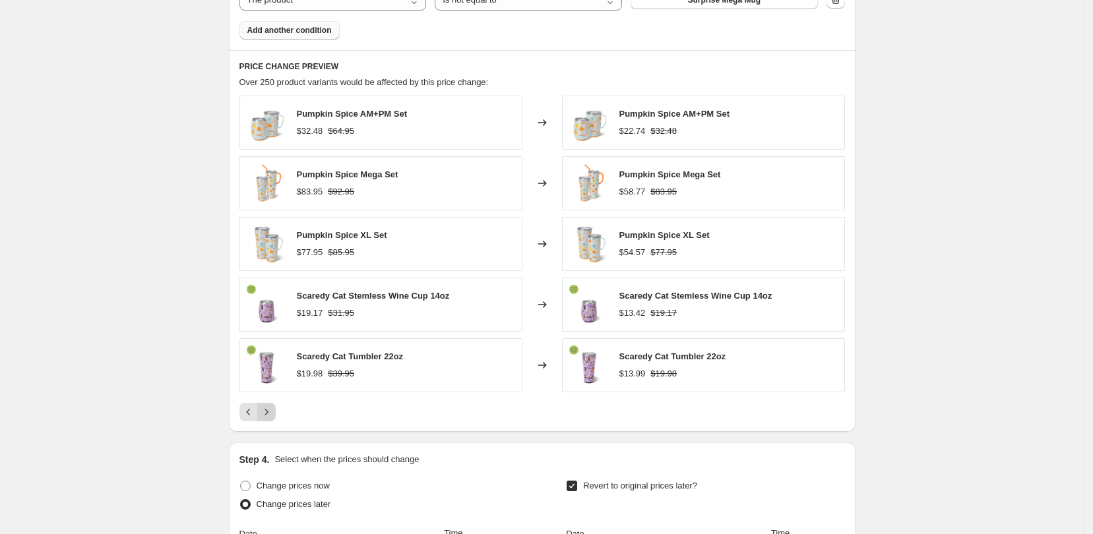
click at [267, 414] on icon "Next" at bounding box center [266, 412] width 13 height 13
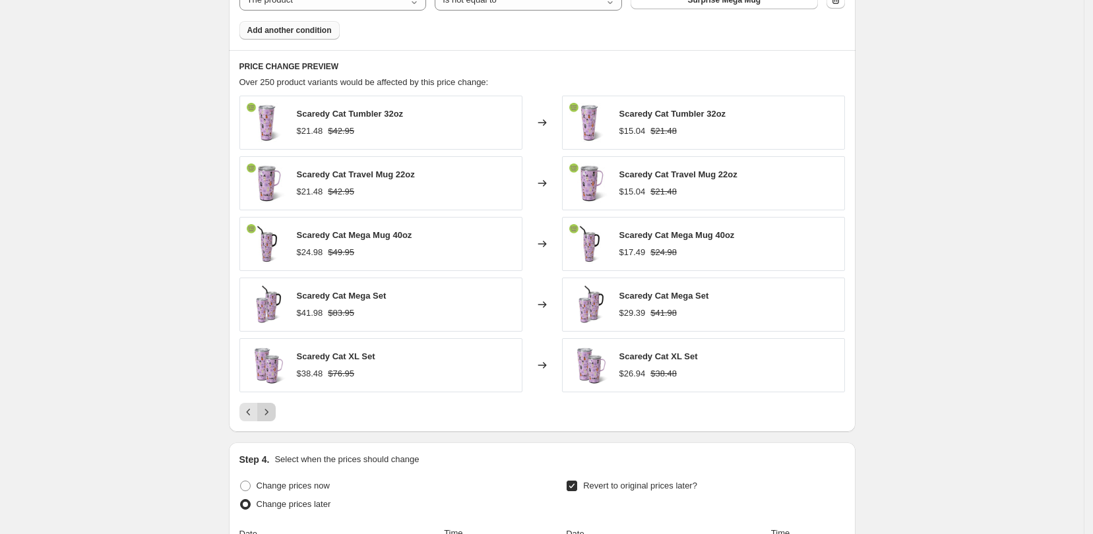
click at [267, 414] on icon "Next" at bounding box center [266, 412] width 13 height 13
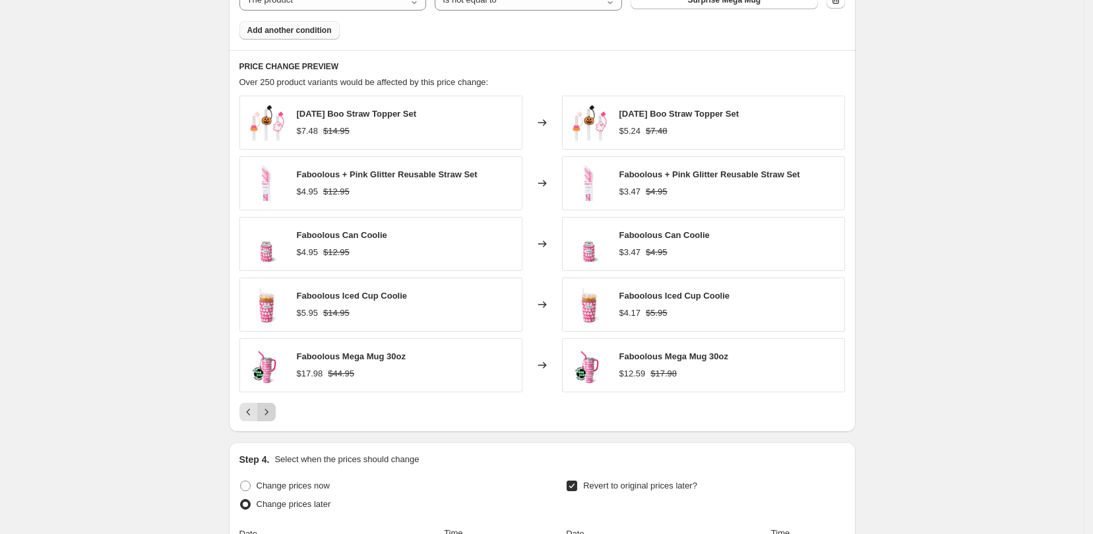
click at [267, 414] on icon "Next" at bounding box center [266, 412] width 13 height 13
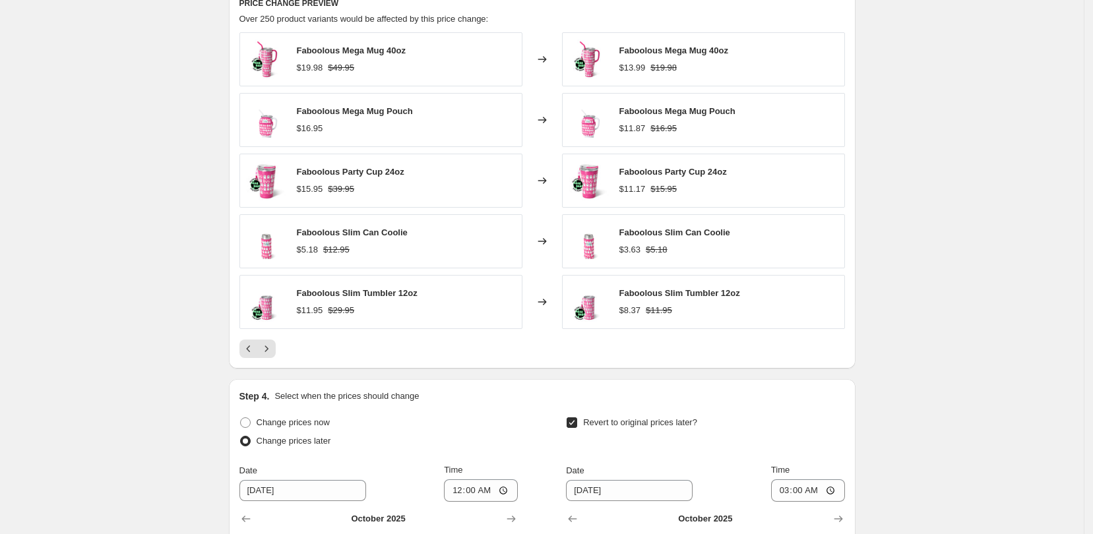
scroll to position [1154, 0]
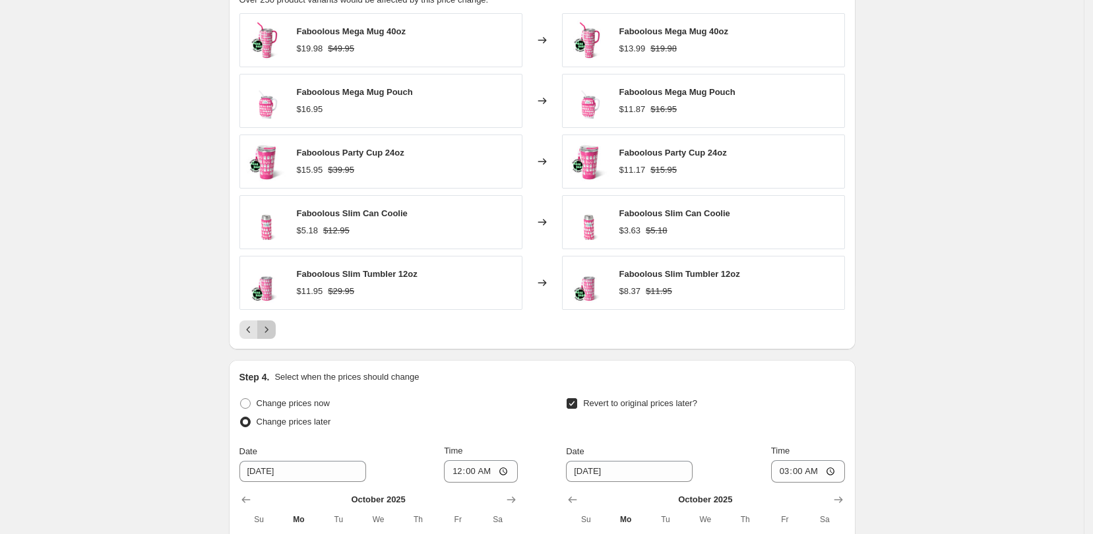
click at [271, 328] on icon "Next" at bounding box center [266, 329] width 13 height 13
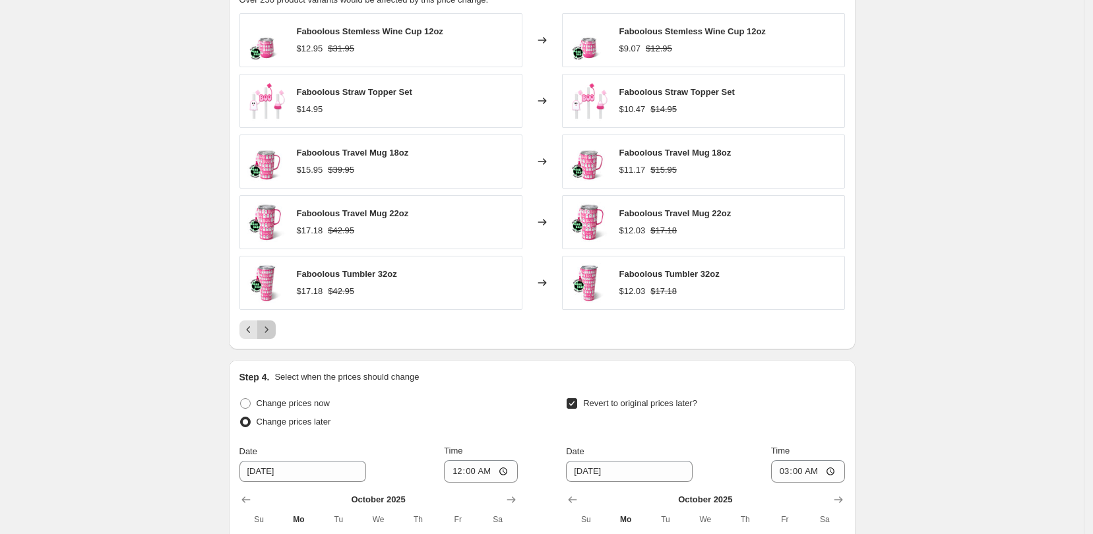
click at [273, 327] on icon "Next" at bounding box center [266, 329] width 13 height 13
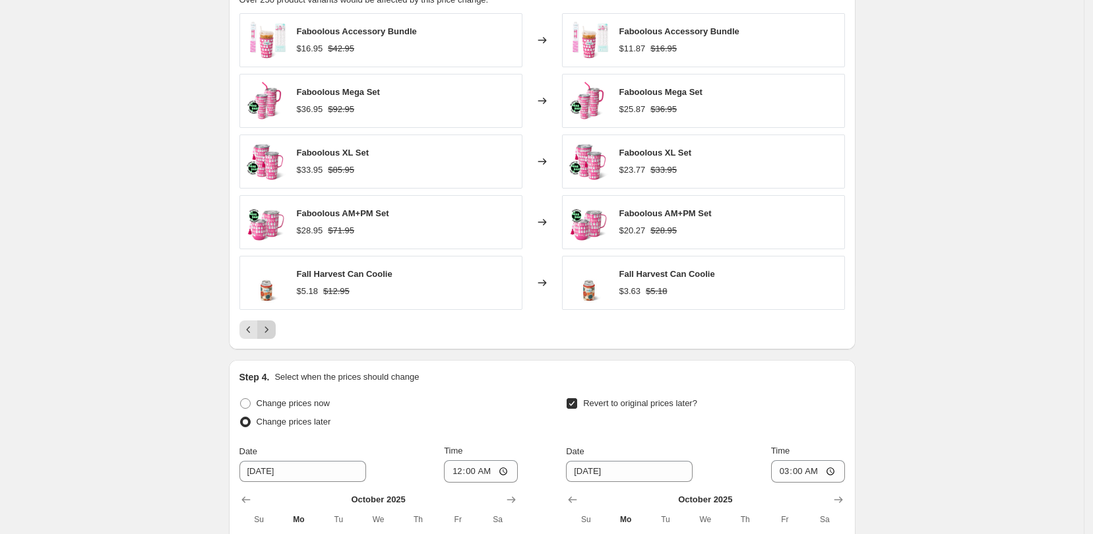
click at [273, 327] on icon "Next" at bounding box center [266, 329] width 13 height 13
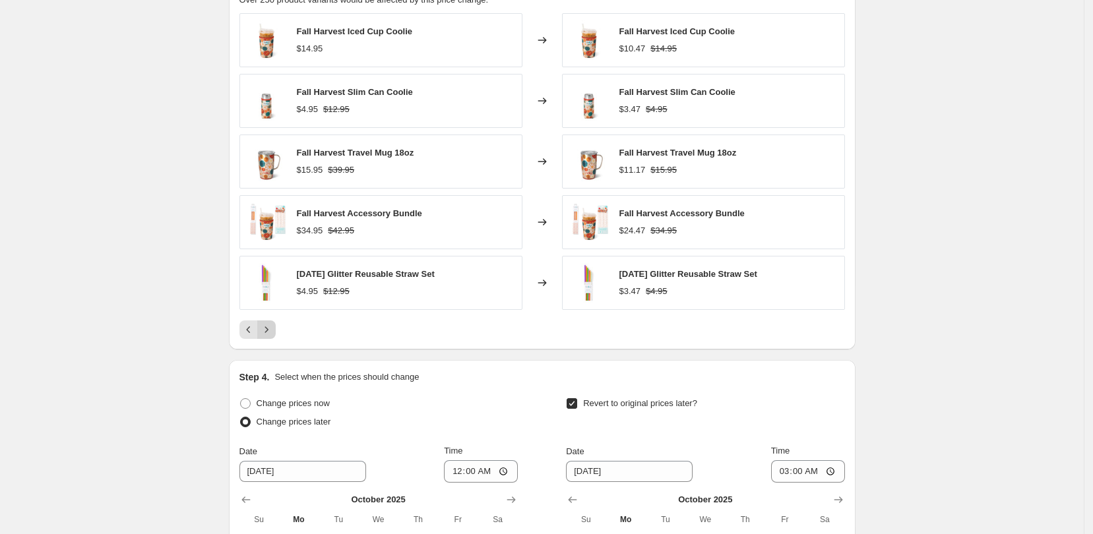
click at [273, 327] on icon "Next" at bounding box center [266, 329] width 13 height 13
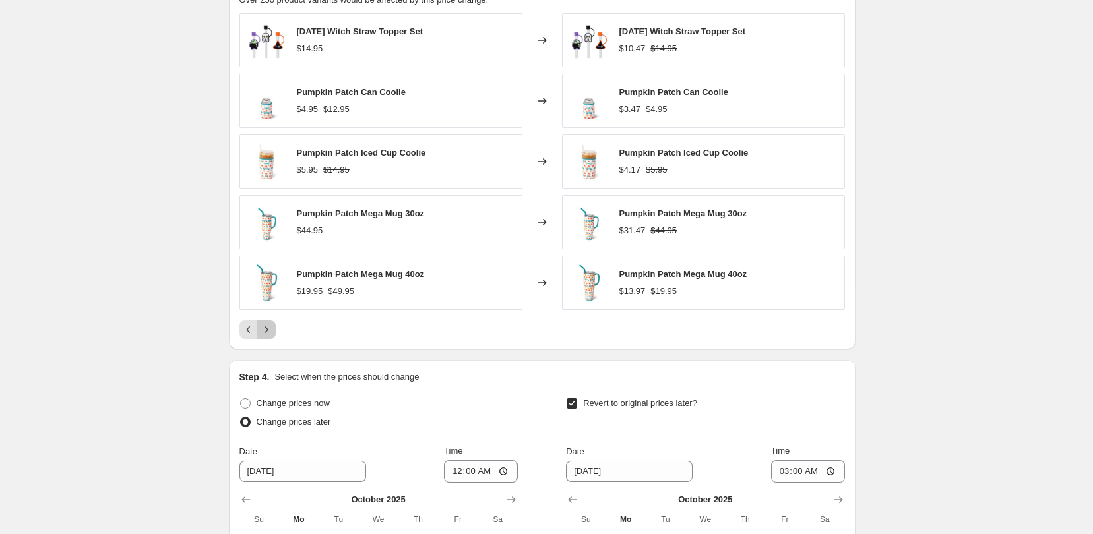
click at [273, 327] on icon "Next" at bounding box center [266, 329] width 13 height 13
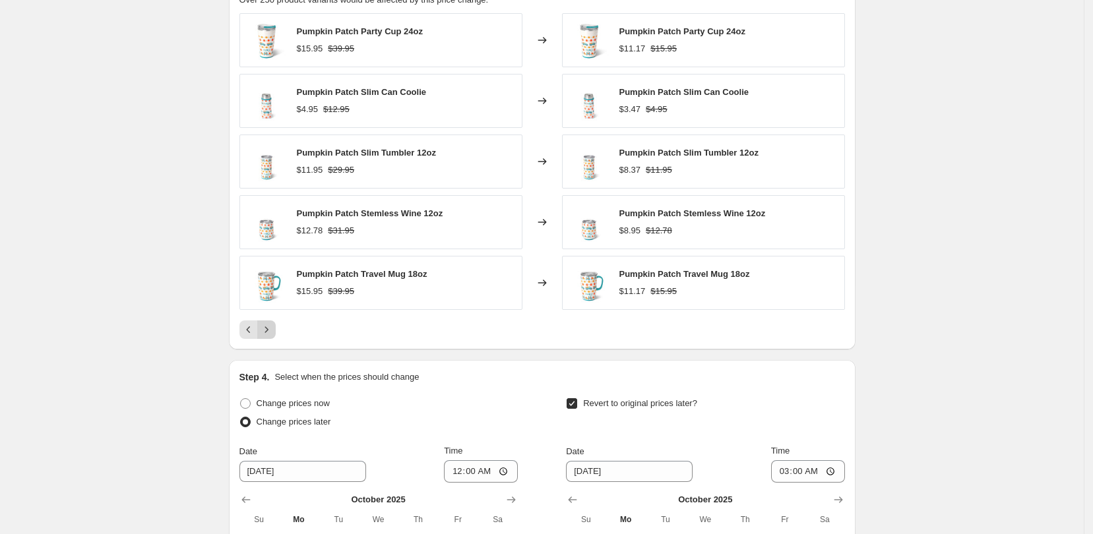
click at [273, 327] on icon "Next" at bounding box center [266, 329] width 13 height 13
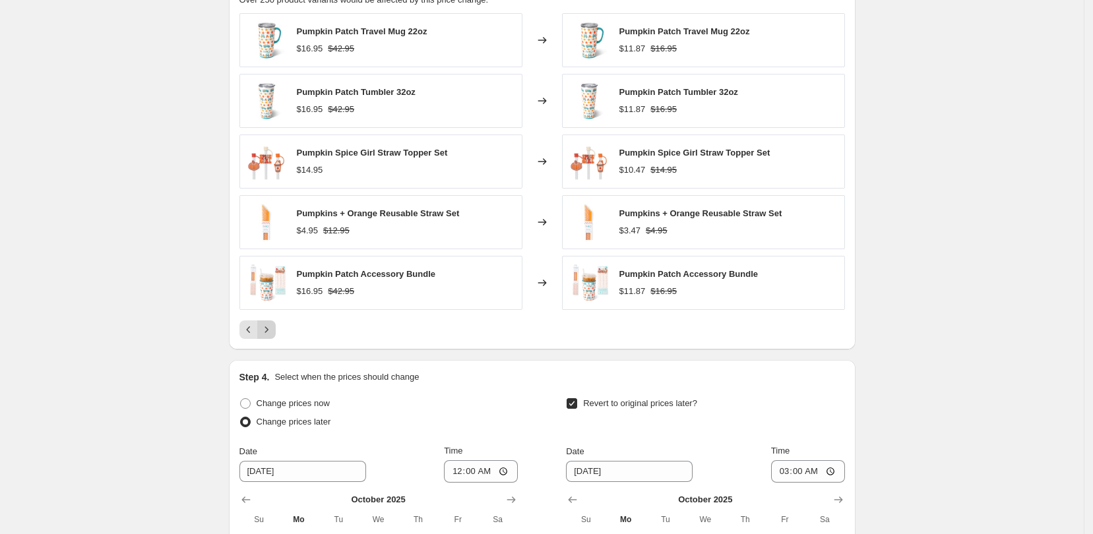
click at [273, 327] on icon "Next" at bounding box center [266, 329] width 13 height 13
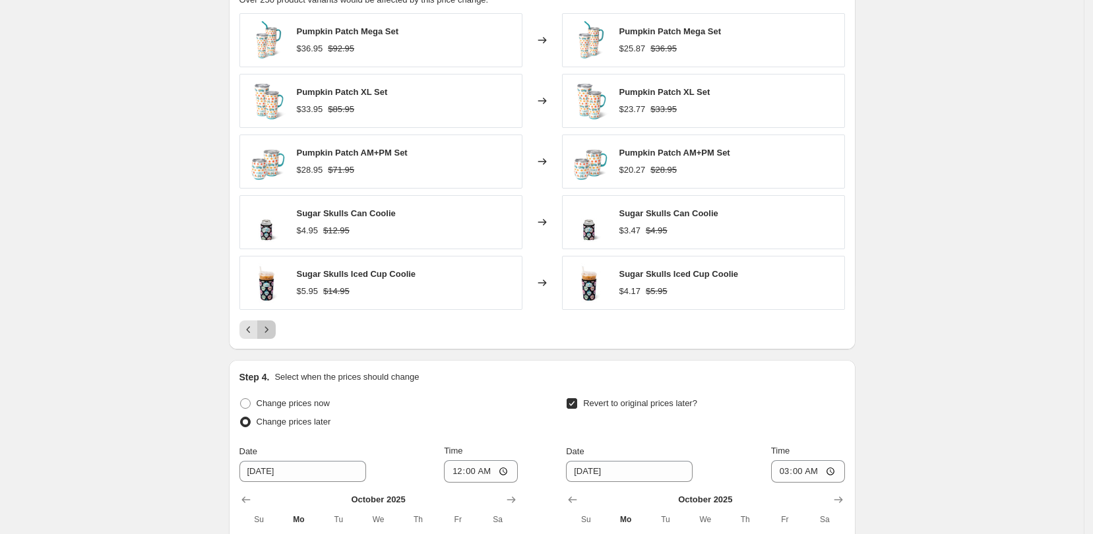
click at [273, 327] on icon "Next" at bounding box center [266, 329] width 13 height 13
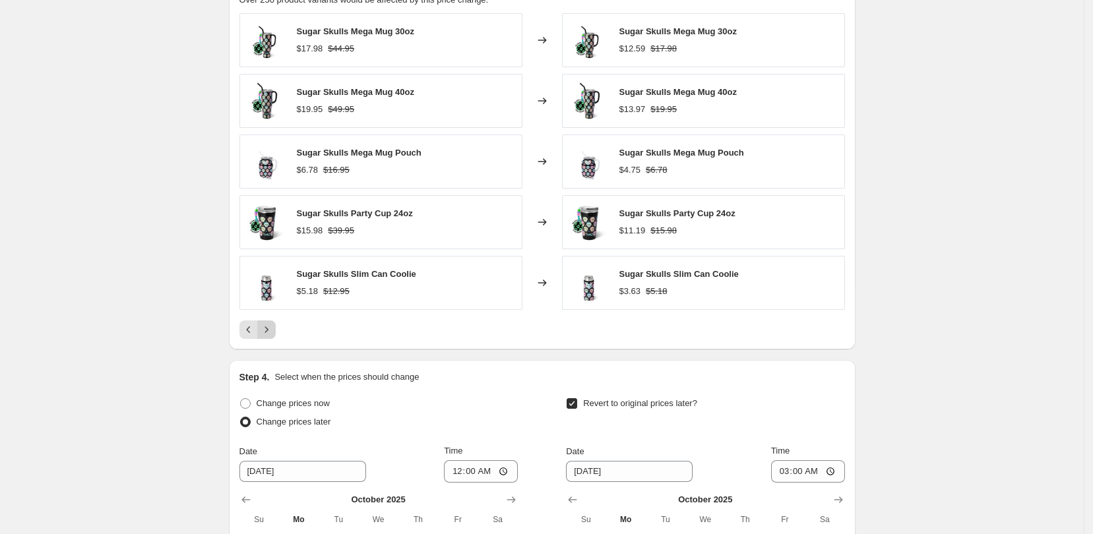
click at [273, 327] on icon "Next" at bounding box center [266, 329] width 13 height 13
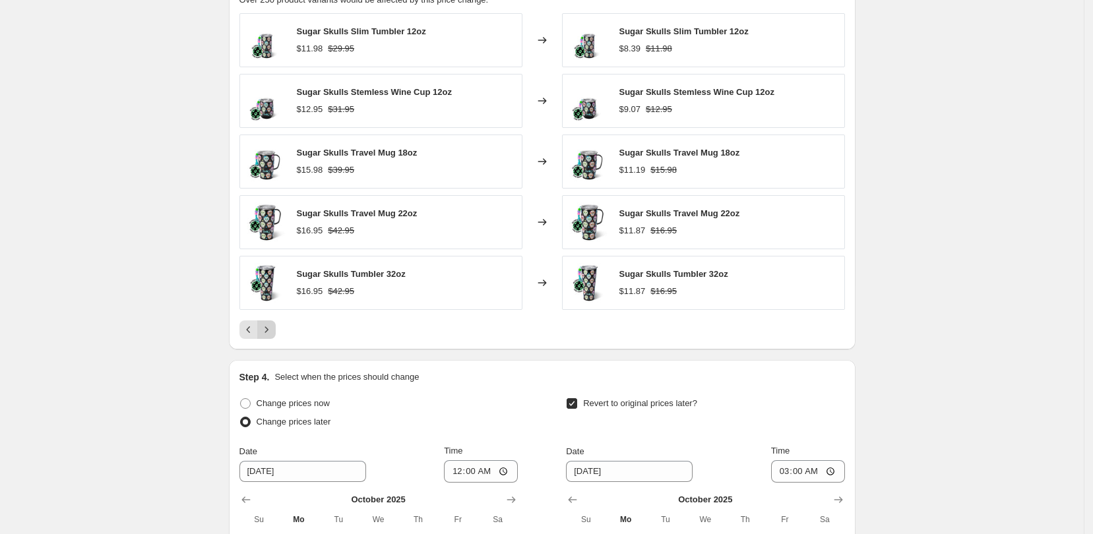
click at [273, 327] on icon "Next" at bounding box center [266, 329] width 13 height 13
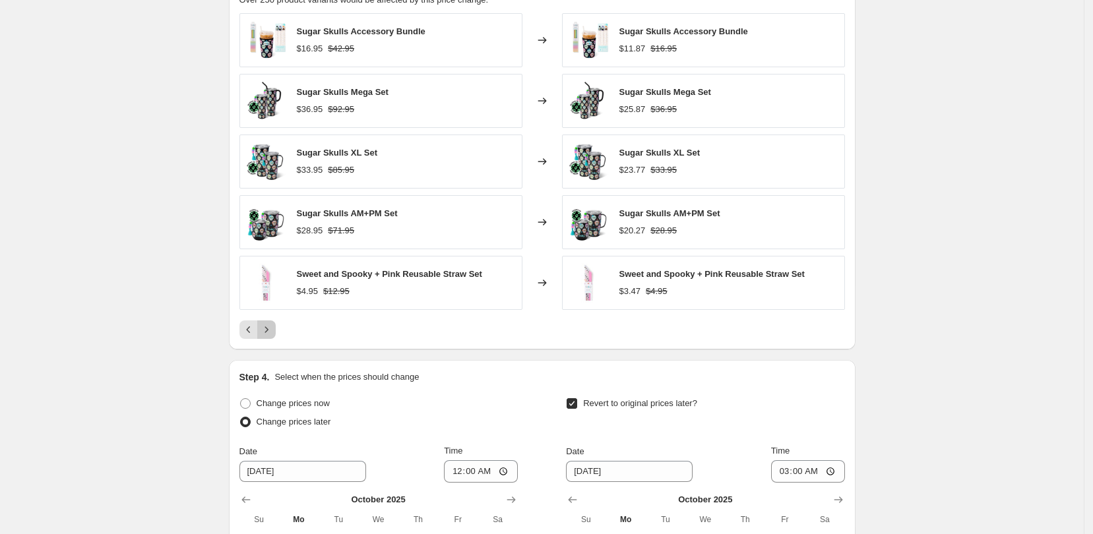
click at [273, 327] on icon "Next" at bounding box center [266, 329] width 13 height 13
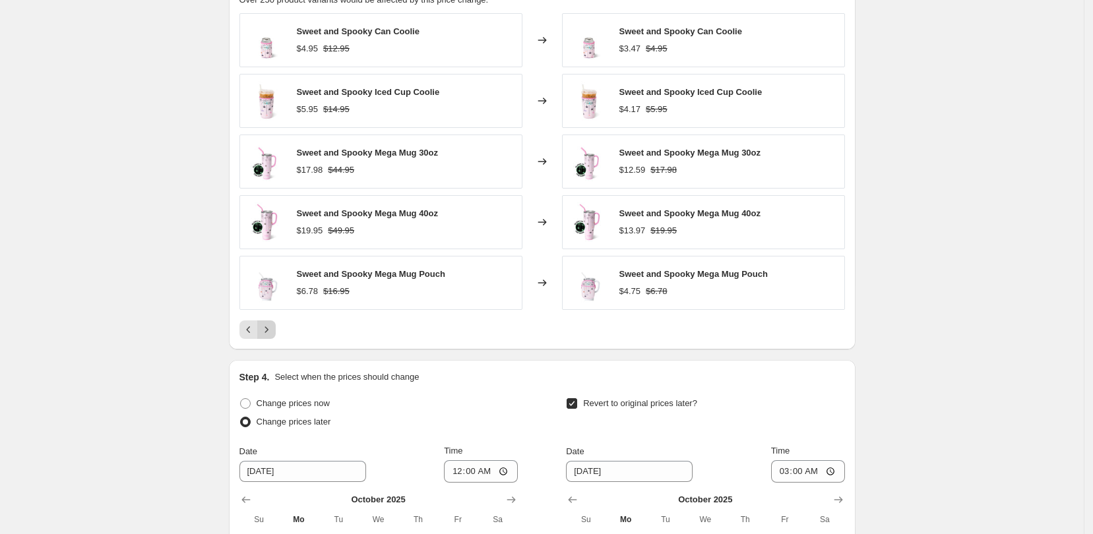
click at [273, 327] on icon "Next" at bounding box center [266, 329] width 13 height 13
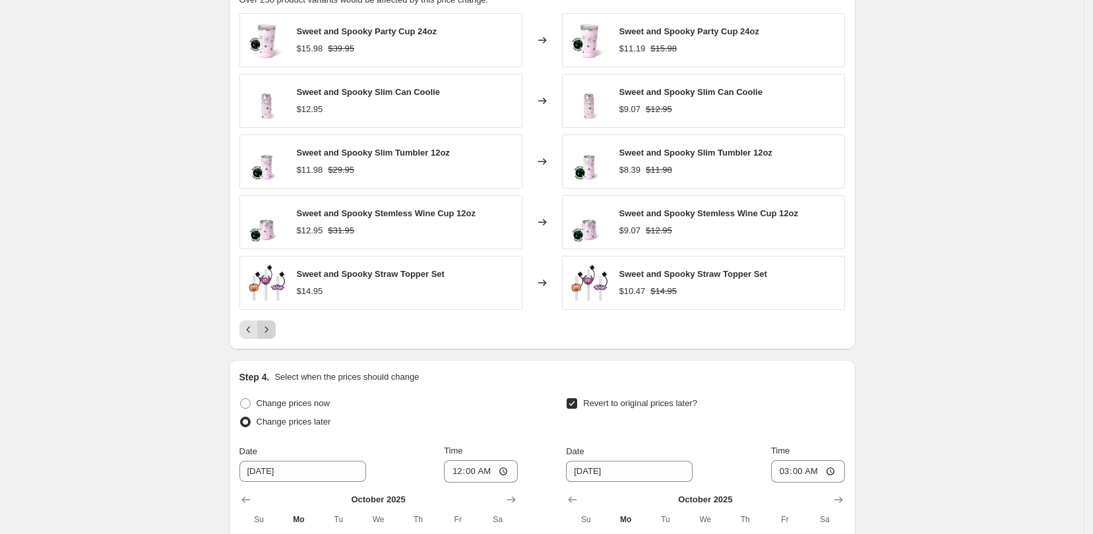
click at [273, 327] on icon "Next" at bounding box center [266, 329] width 13 height 13
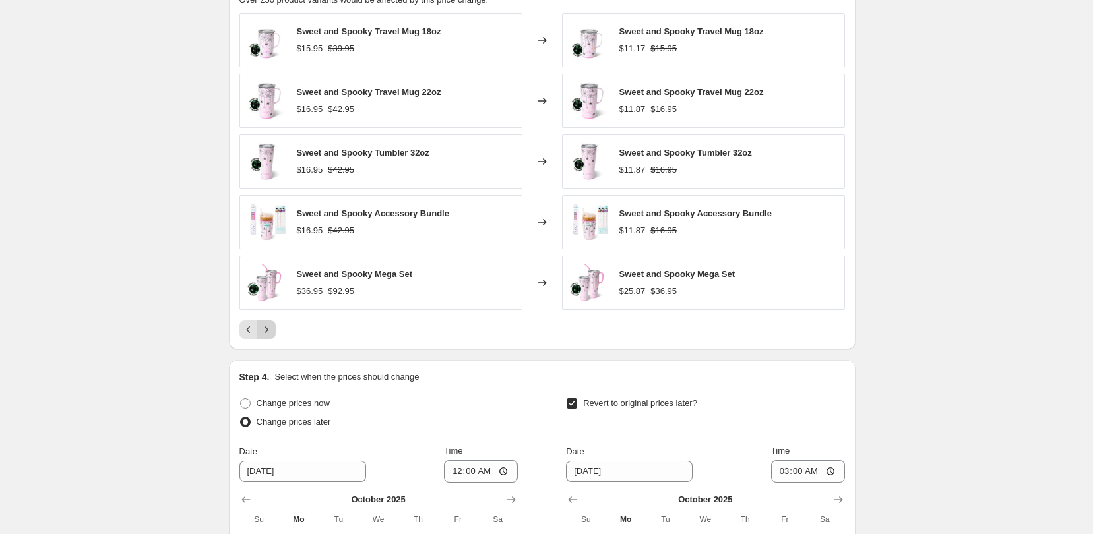
click at [273, 327] on icon "Next" at bounding box center [266, 329] width 13 height 13
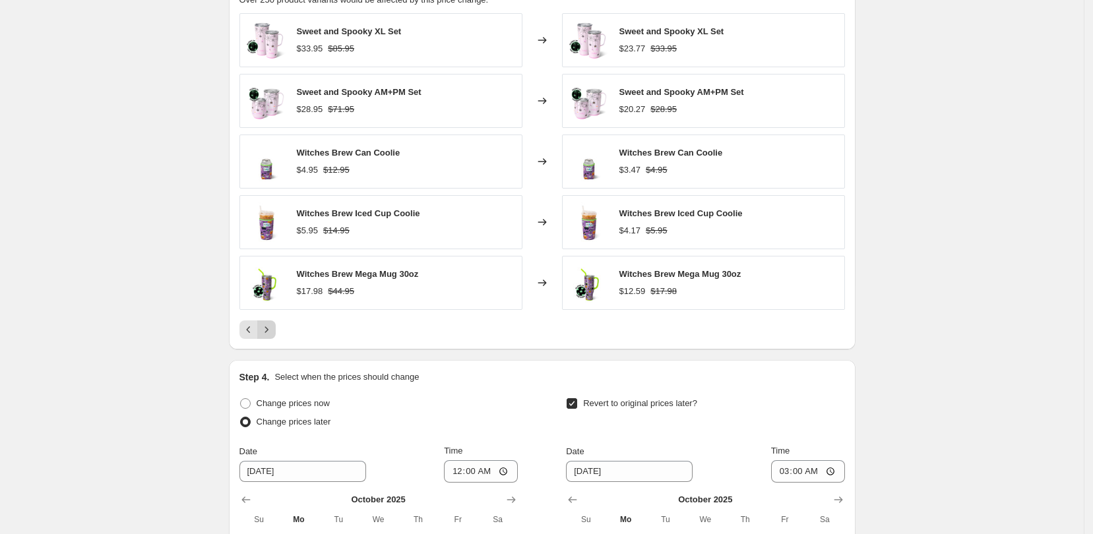
click at [273, 327] on icon "Next" at bounding box center [266, 329] width 13 height 13
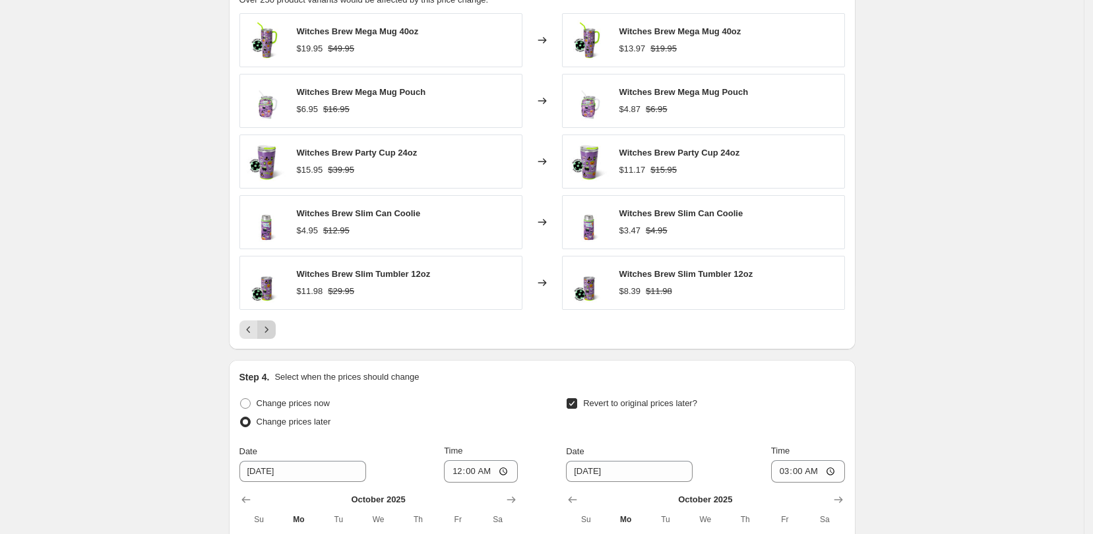
click at [273, 327] on icon "Next" at bounding box center [266, 329] width 13 height 13
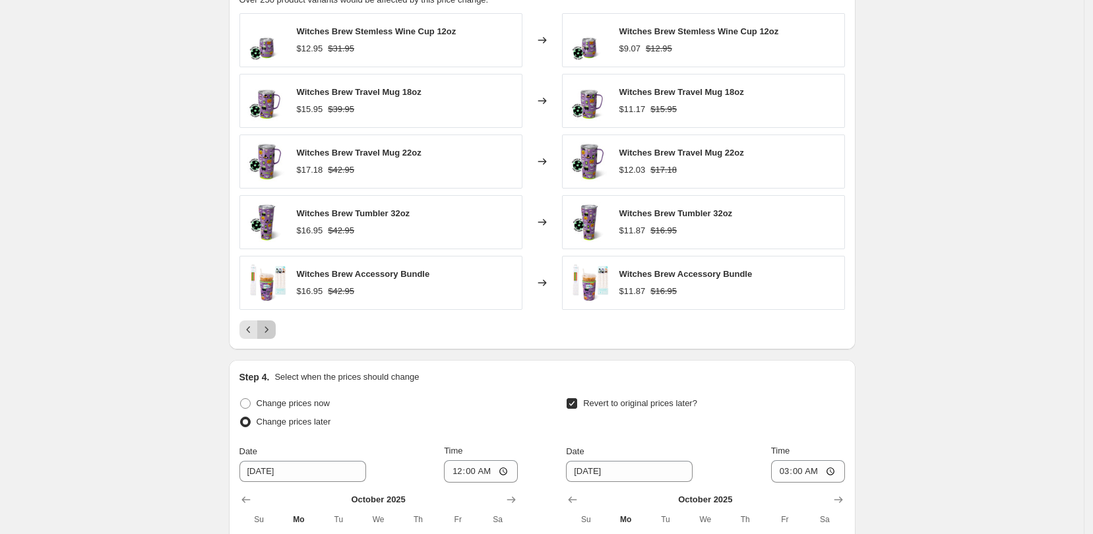
click at [273, 327] on icon "Next" at bounding box center [266, 329] width 13 height 13
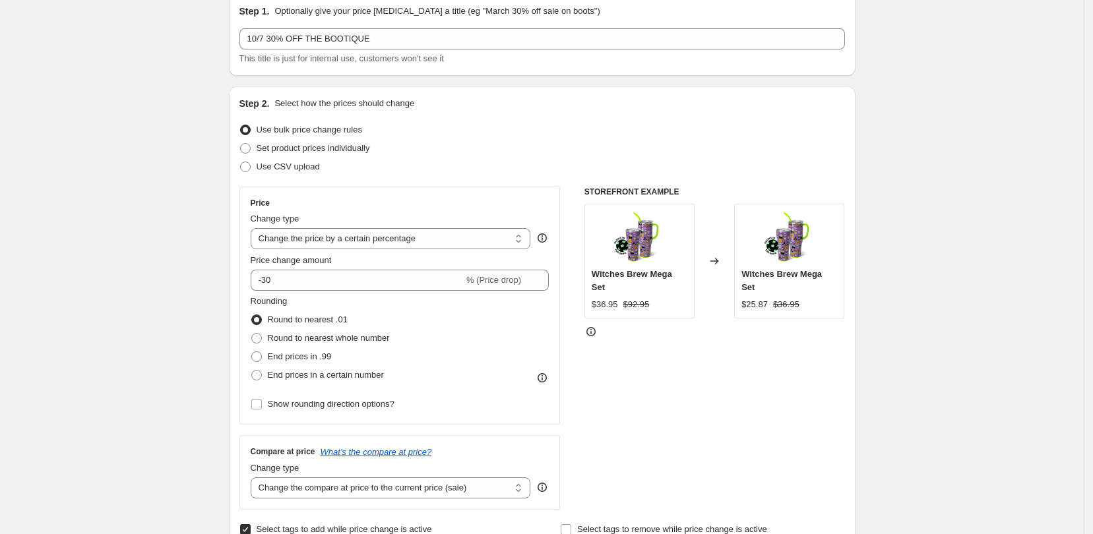
scroll to position [0, 0]
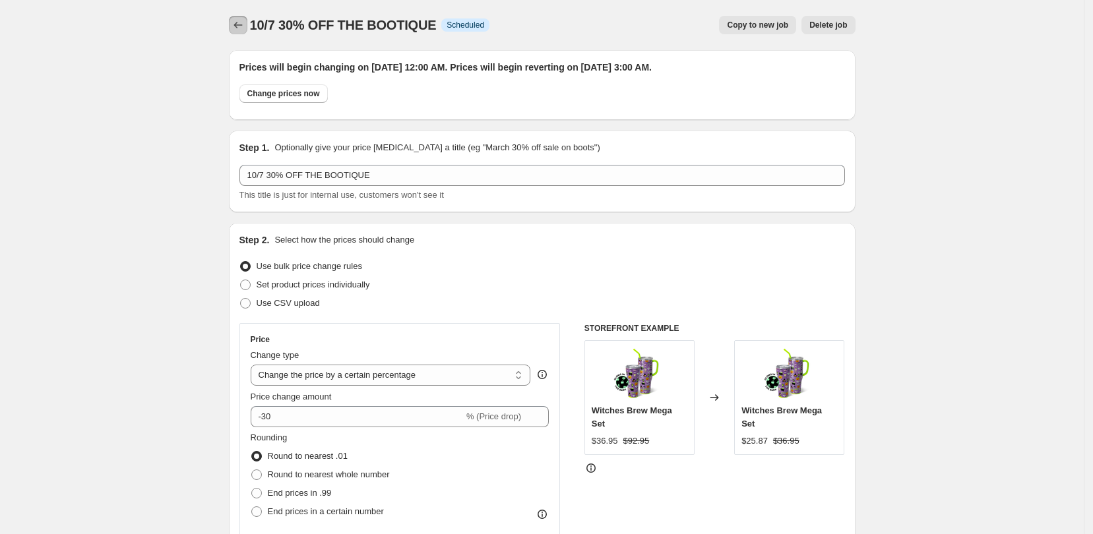
click at [245, 22] on icon "Price change jobs" at bounding box center [237, 24] width 13 height 13
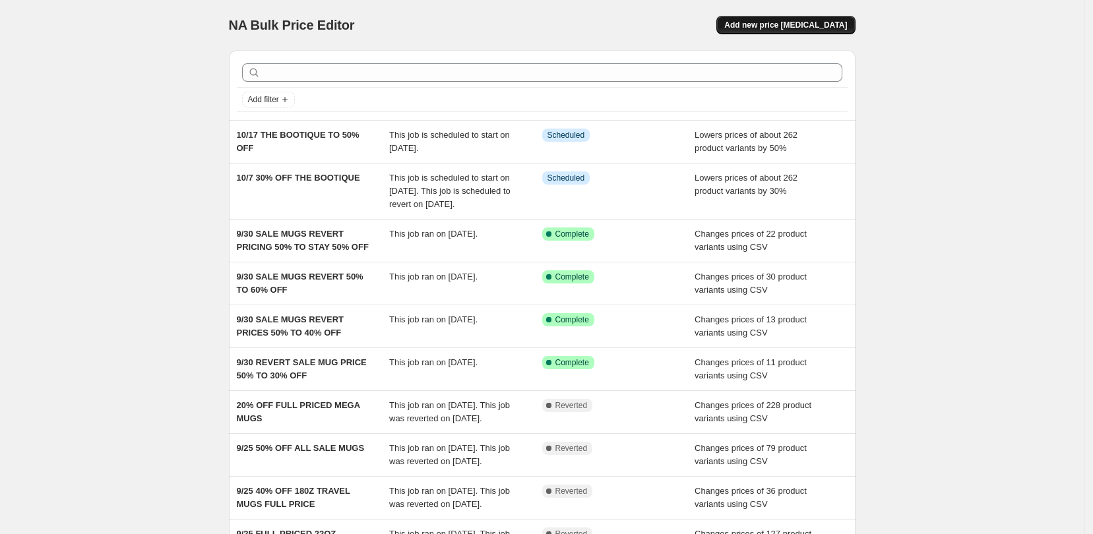
click at [757, 20] on span "Add new price [MEDICAL_DATA]" at bounding box center [785, 25] width 123 height 11
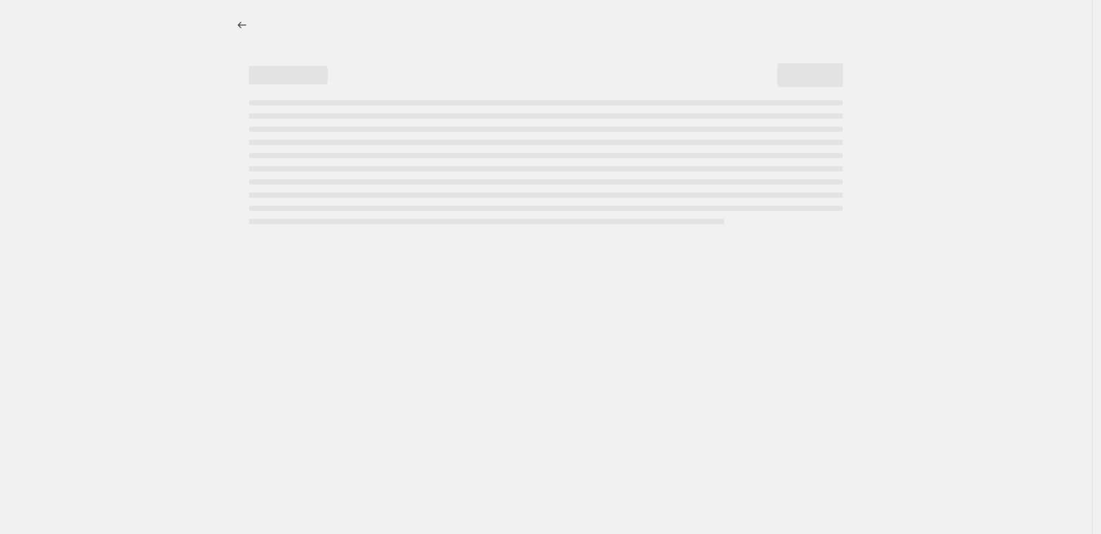
select select "percentage"
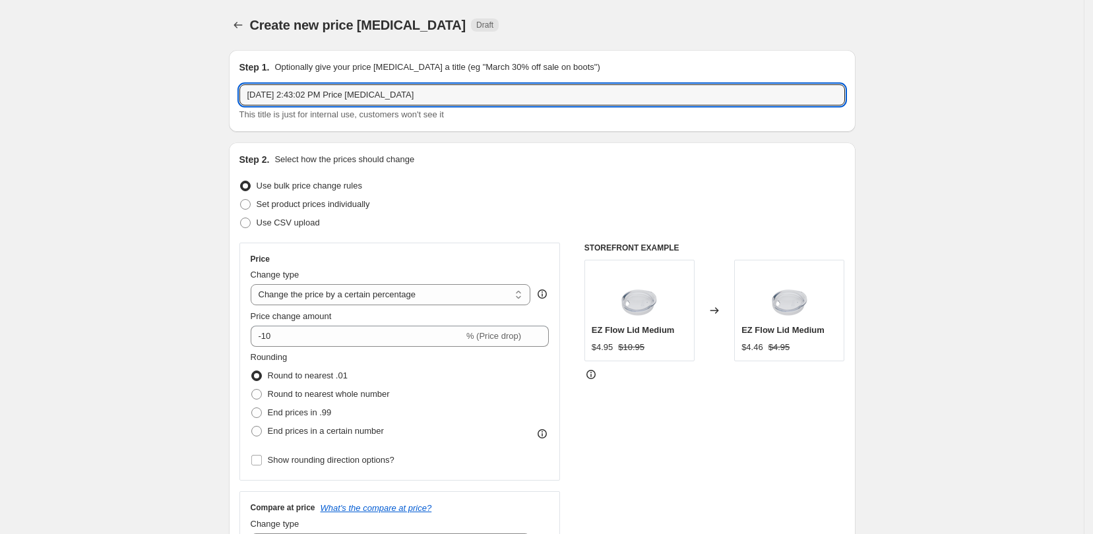
drag, startPoint x: 425, startPoint y: 98, endPoint x: 142, endPoint y: 82, distance: 283.3
type input "10/31 31%"
click at [245, 22] on icon "Price change jobs" at bounding box center [237, 24] width 13 height 13
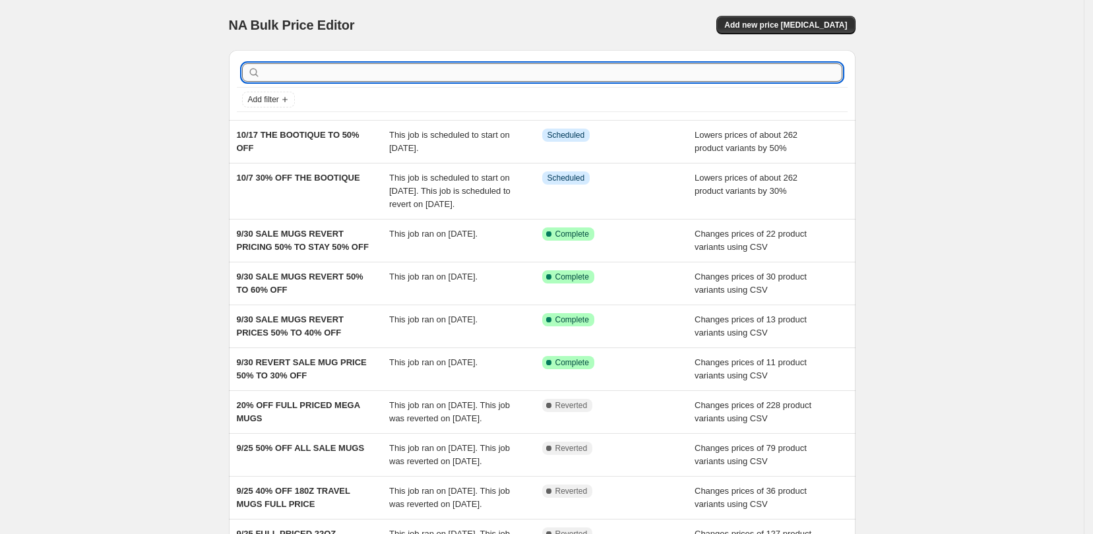
click at [421, 70] on input "text" at bounding box center [552, 72] width 579 height 18
type input "SITE WIDE"
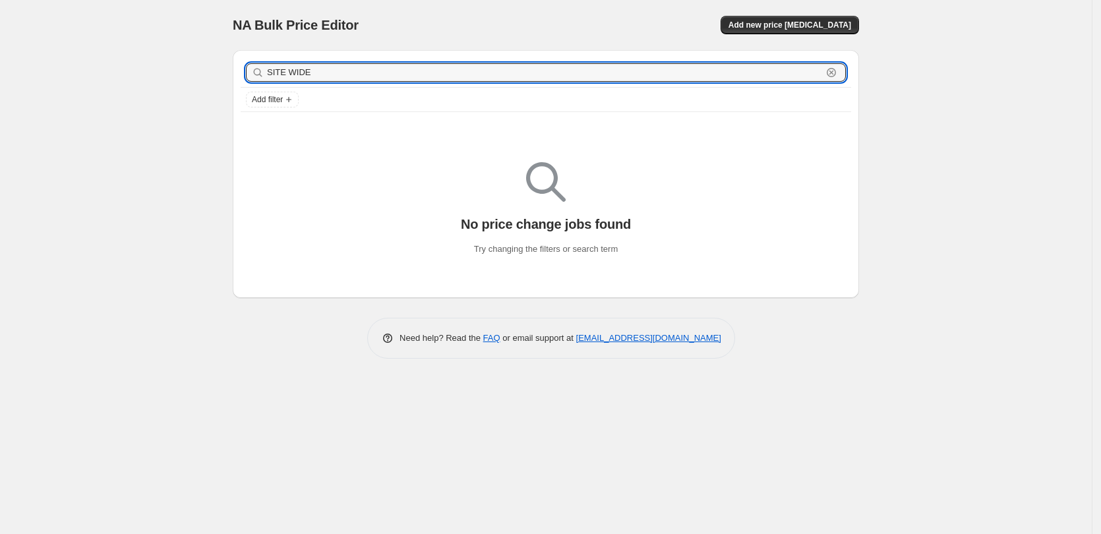
click at [421, 70] on input "SITE WIDE" at bounding box center [544, 72] width 555 height 18
type input "SITE"
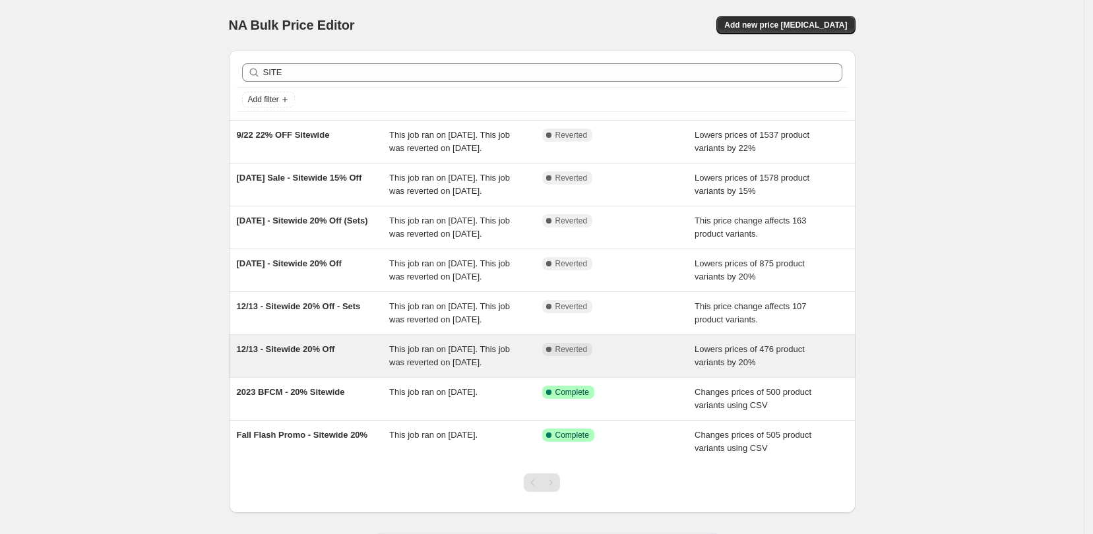
click at [361, 369] on div "12/13 - Sitewide 20% Off" at bounding box center [313, 356] width 153 height 26
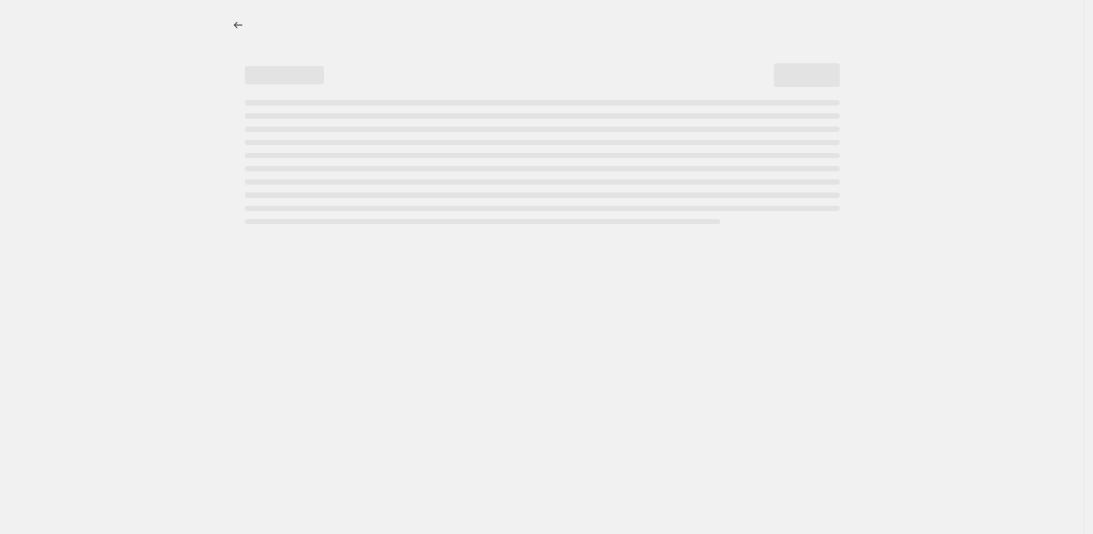
select select "percentage"
select select "product_status"
select select "inventory_quantity"
select select ">"
select select "tag"
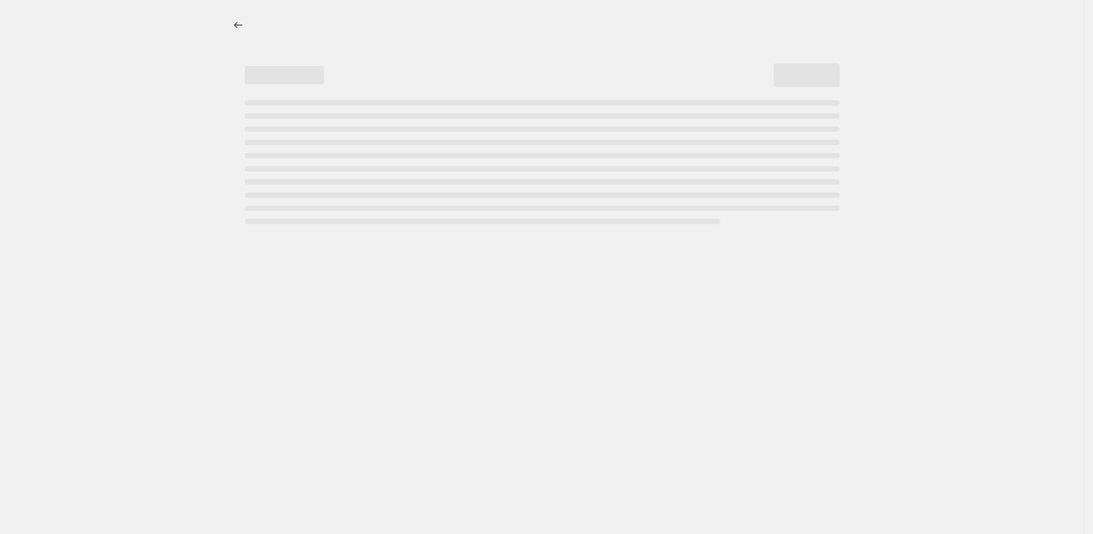
select select "not_equal"
select select "product_type"
select select "not_equal"
select select "product_type"
select select "not_equal"
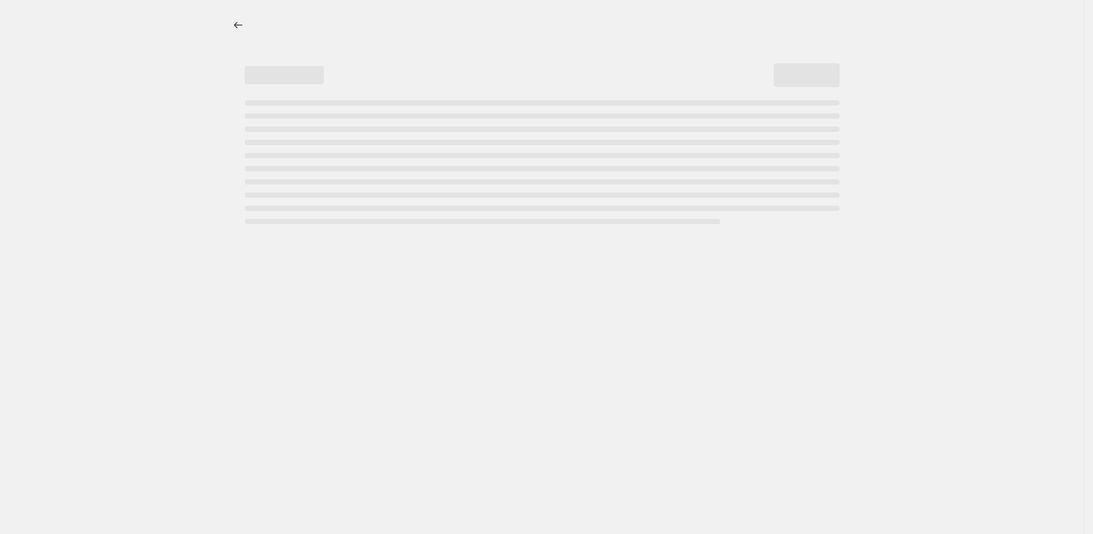
select select "tag"
select select "not_equal"
select select "collection"
select select "not_equal"
select select "tag"
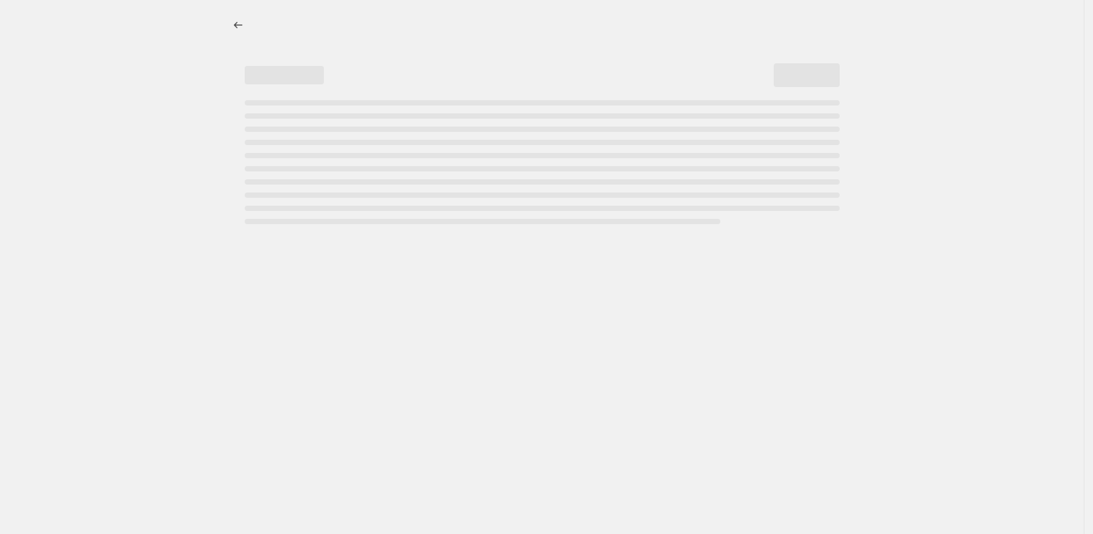
select select "not_equal"
select select "tag"
select select "not_equal"
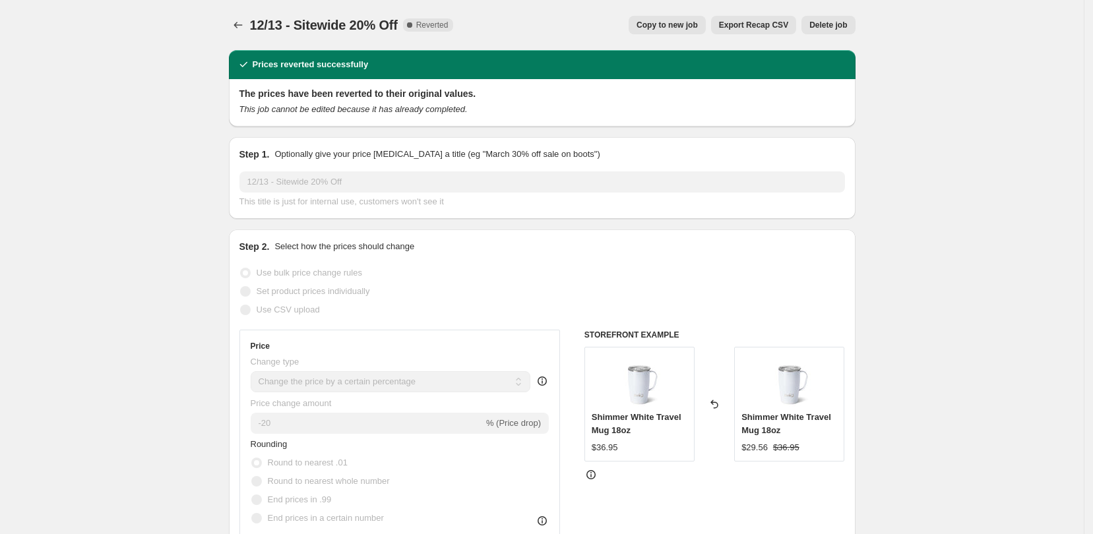
click at [680, 23] on span "Copy to new job" at bounding box center [666, 25] width 61 height 11
select select "percentage"
select select "product_status"
select select "inventory_quantity"
select select ">"
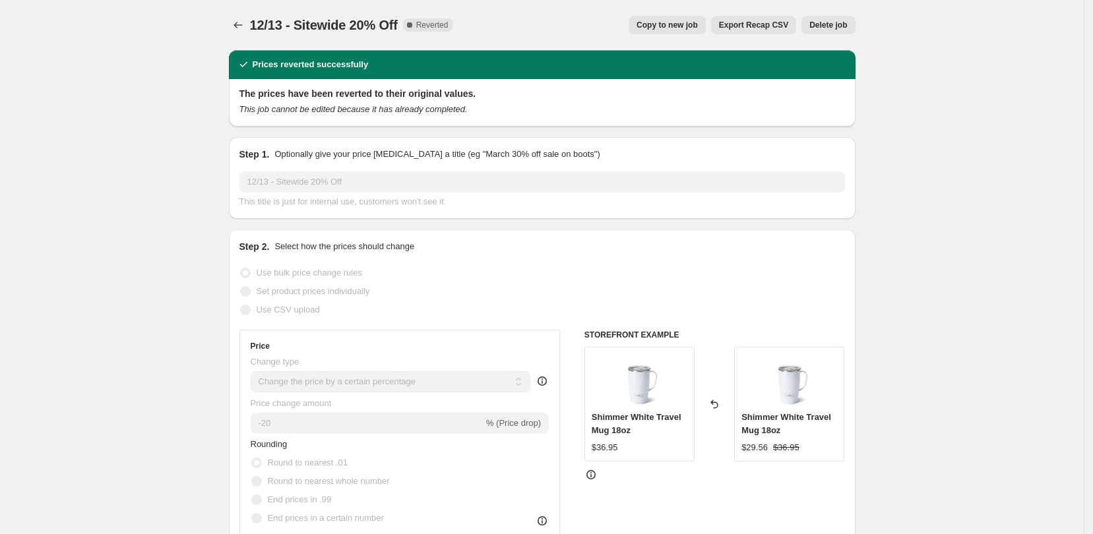
select select "tag"
select select "not_equal"
select select "product_type"
select select "not_equal"
select select "product_type"
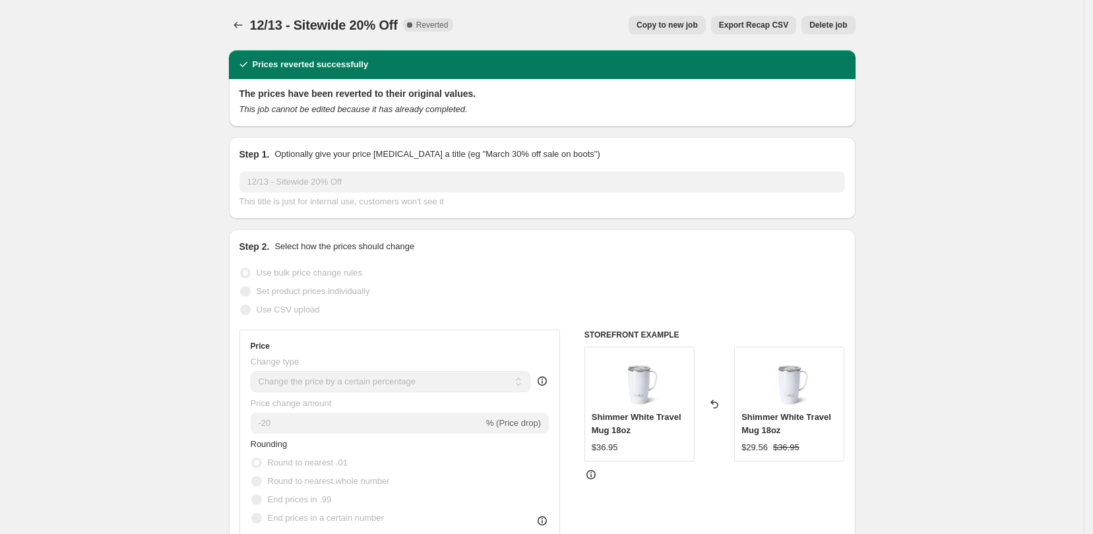
select select "not_equal"
select select "tag"
select select "not_equal"
select select "collection"
select select "not_equal"
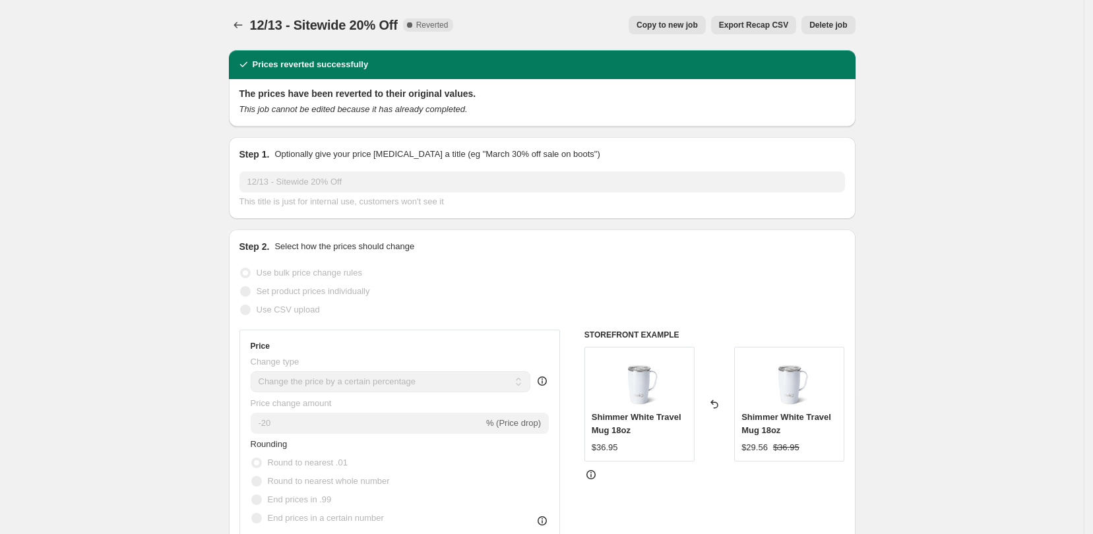
select select "tag"
select select "not_equal"
select select "tag"
select select "not_equal"
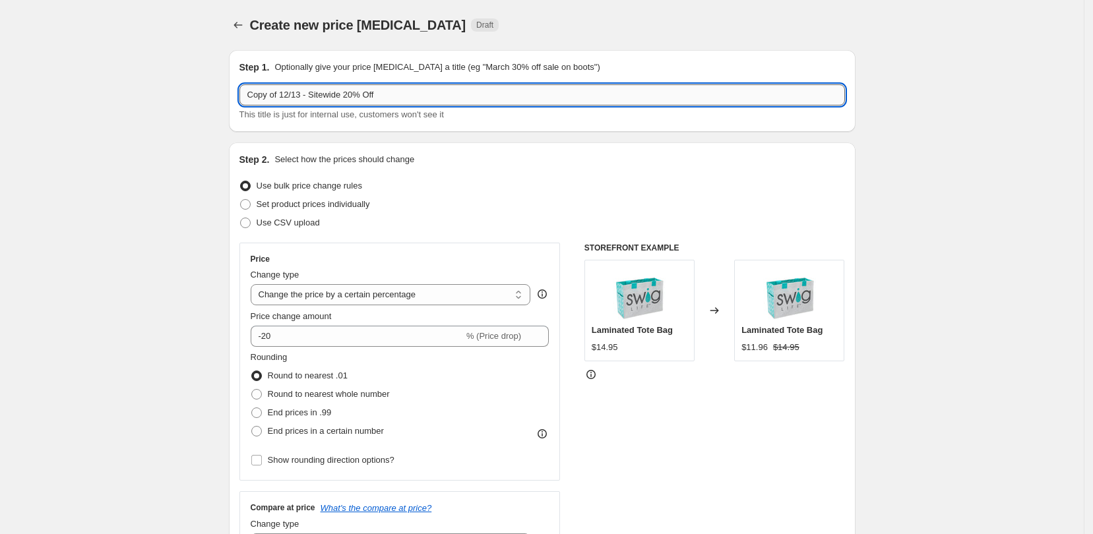
drag, startPoint x: 303, startPoint y: 94, endPoint x: 251, endPoint y: 94, distance: 52.1
click at [251, 94] on input "Copy of 12/13 - Sitewide 20% Off" at bounding box center [541, 94] width 605 height 21
click at [324, 93] on input "10/31 - Sitewide 20% Off" at bounding box center [541, 94] width 605 height 21
drag, startPoint x: 357, startPoint y: 96, endPoint x: 280, endPoint y: 104, distance: 76.9
click at [280, 104] on input "10/31 - Sitewide 20% Off" at bounding box center [541, 94] width 605 height 21
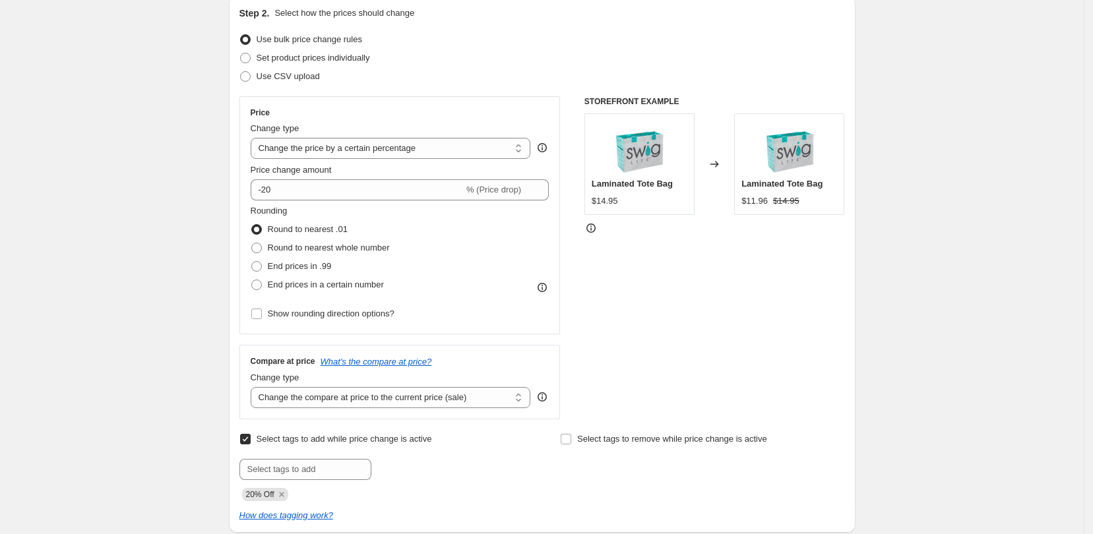
scroll to position [165, 0]
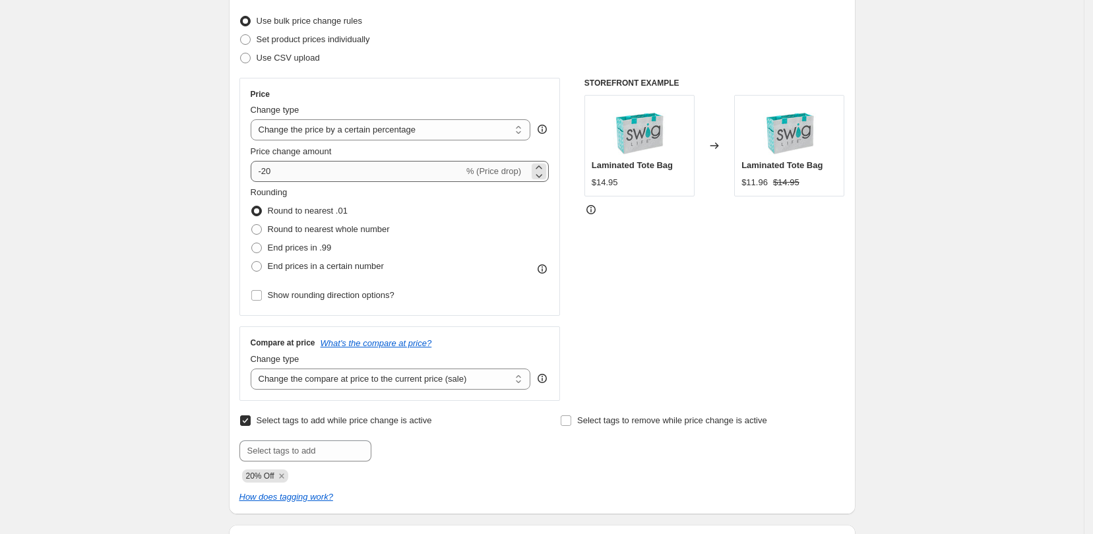
type input "10/31 - 31% OFF SITEWIDE"
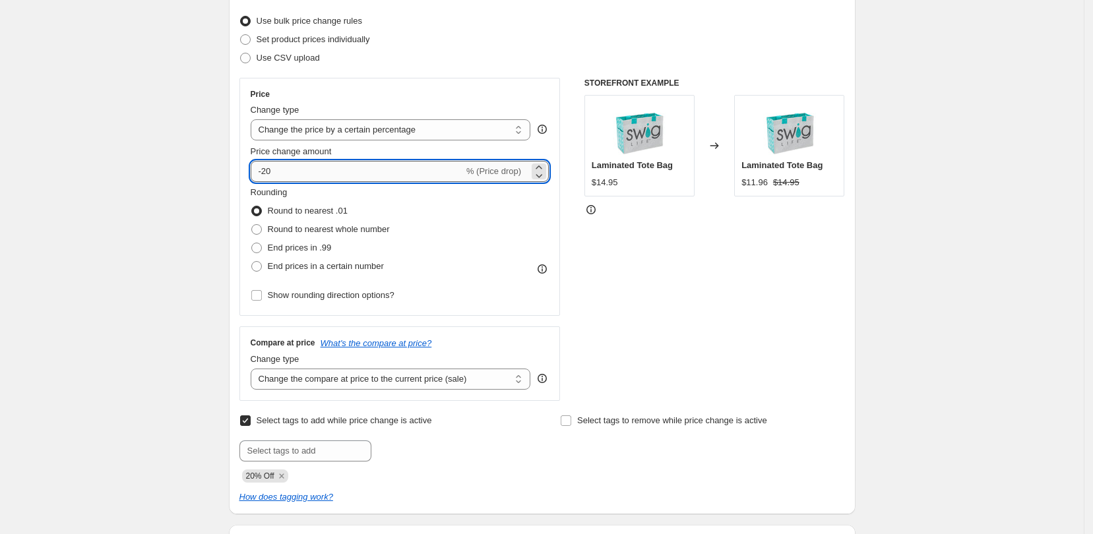
click at [286, 174] on input "-20" at bounding box center [357, 171] width 213 height 21
type input "-2"
type input "-31"
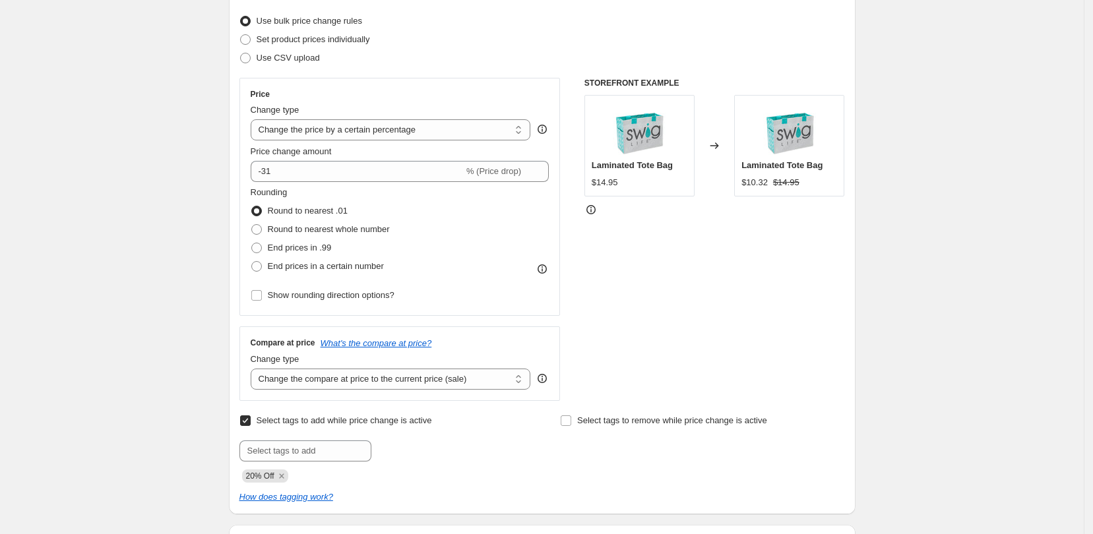
click at [629, 290] on div "STOREFRONT EXAMPLE Laminated Tote Bag $14.95 Changed to Laminated Tote Bag $10.…" at bounding box center [714, 239] width 261 height 323
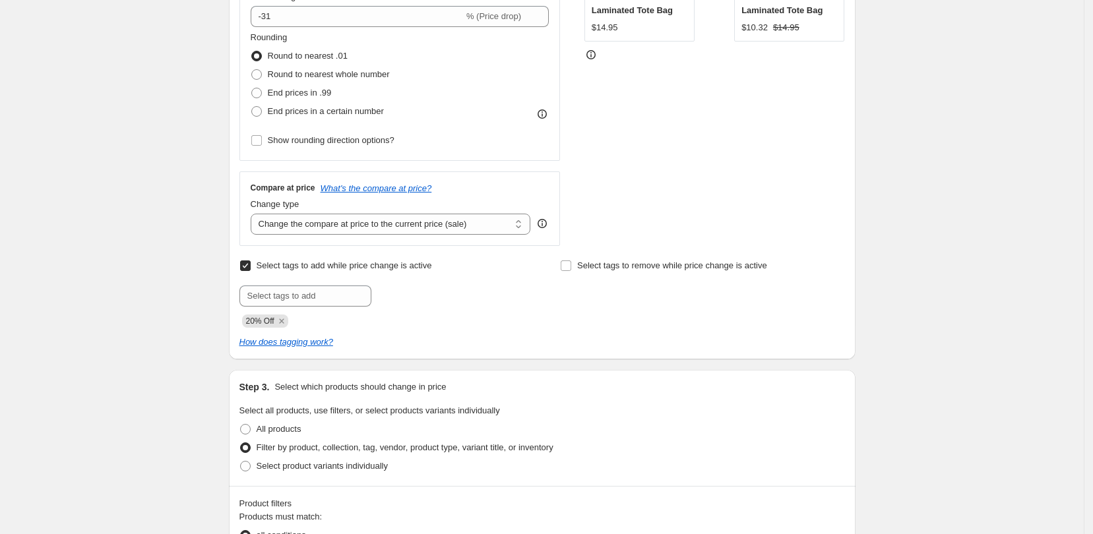
scroll to position [330, 0]
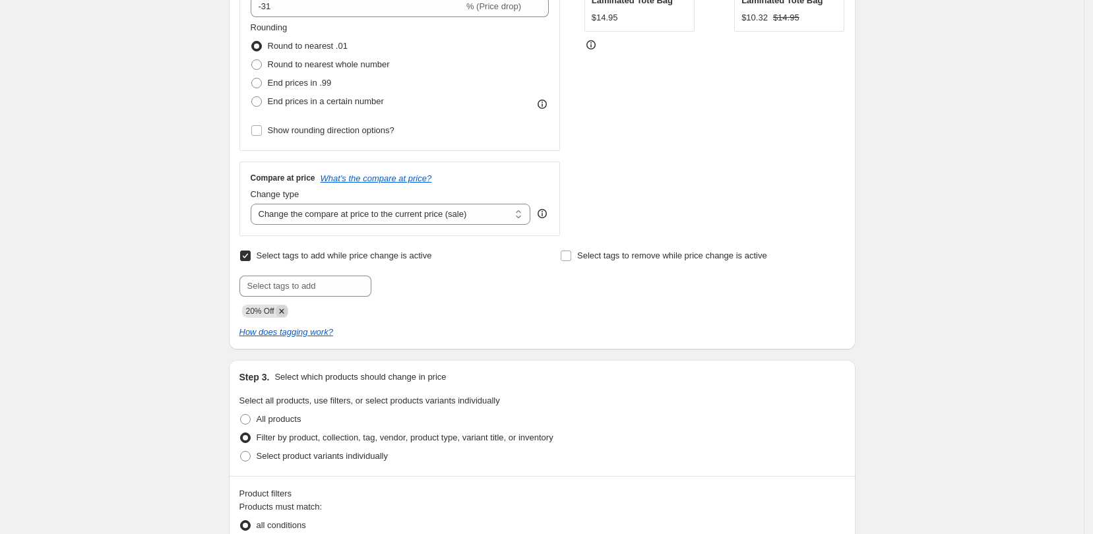
click at [284, 309] on icon "Remove 20% Off" at bounding box center [281, 311] width 5 height 5
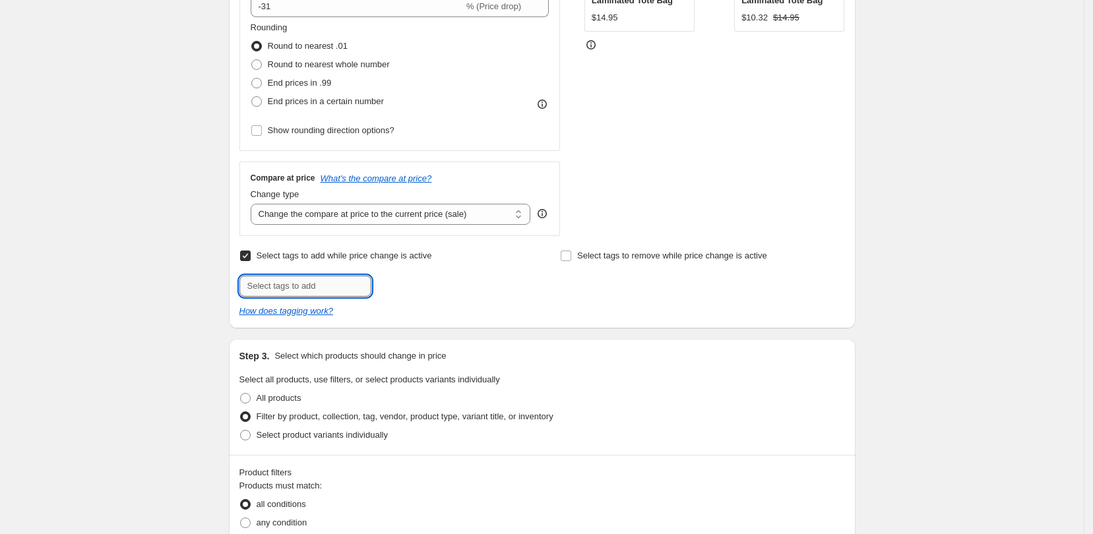
click at [307, 287] on input "text" at bounding box center [305, 286] width 132 height 21
type input "31% Off"
click at [422, 281] on span "31% Off" at bounding box center [415, 284] width 30 height 9
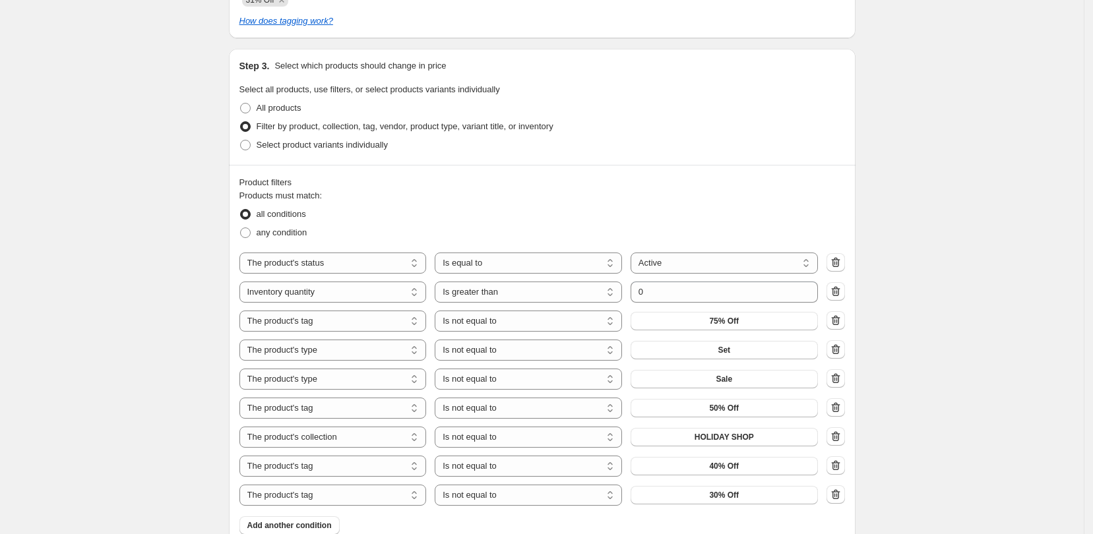
scroll to position [660, 0]
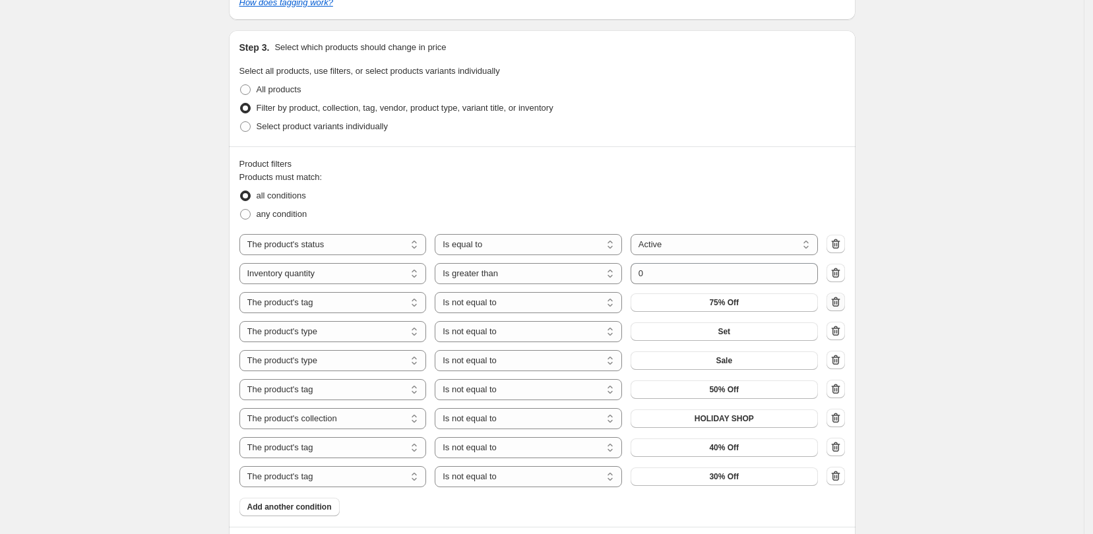
click at [840, 301] on icon "button" at bounding box center [835, 301] width 13 height 13
select select "product_type"
select select "tag"
select select "collection"
select select "tag"
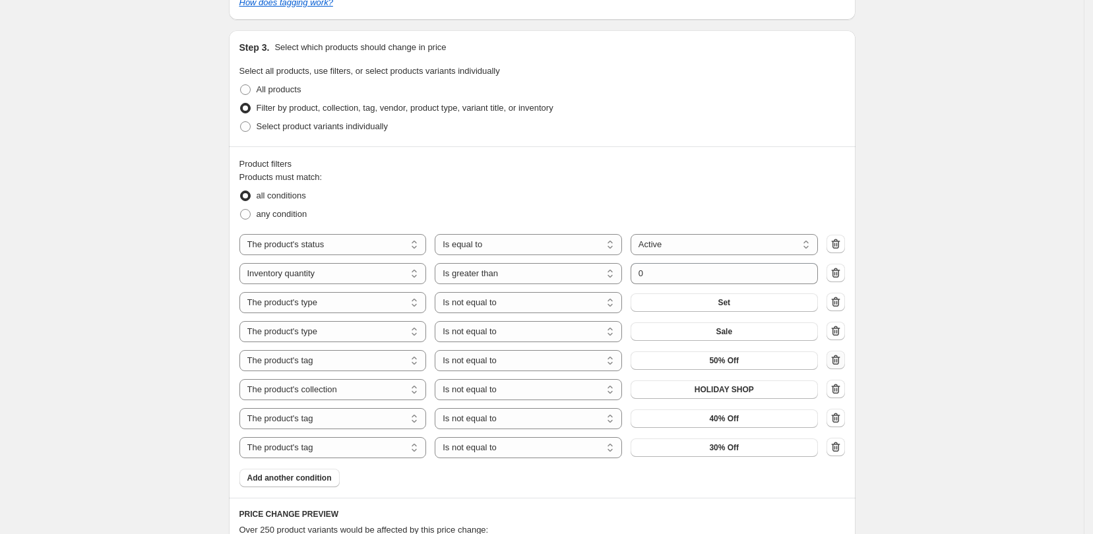
click at [840, 365] on icon "button" at bounding box center [835, 360] width 9 height 10
select select "collection"
select select "tag"
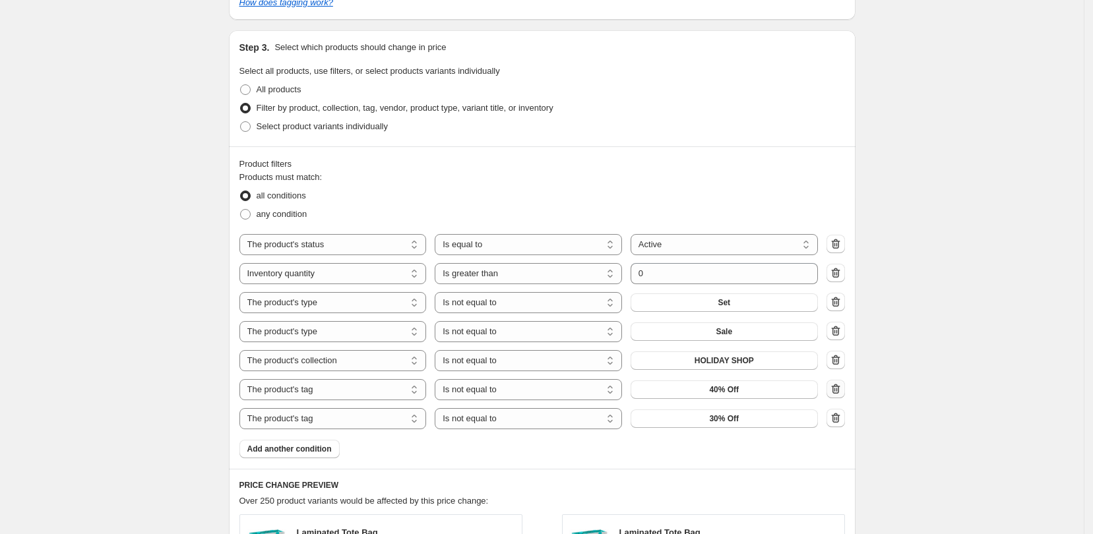
click at [838, 385] on icon "button" at bounding box center [835, 389] width 13 height 13
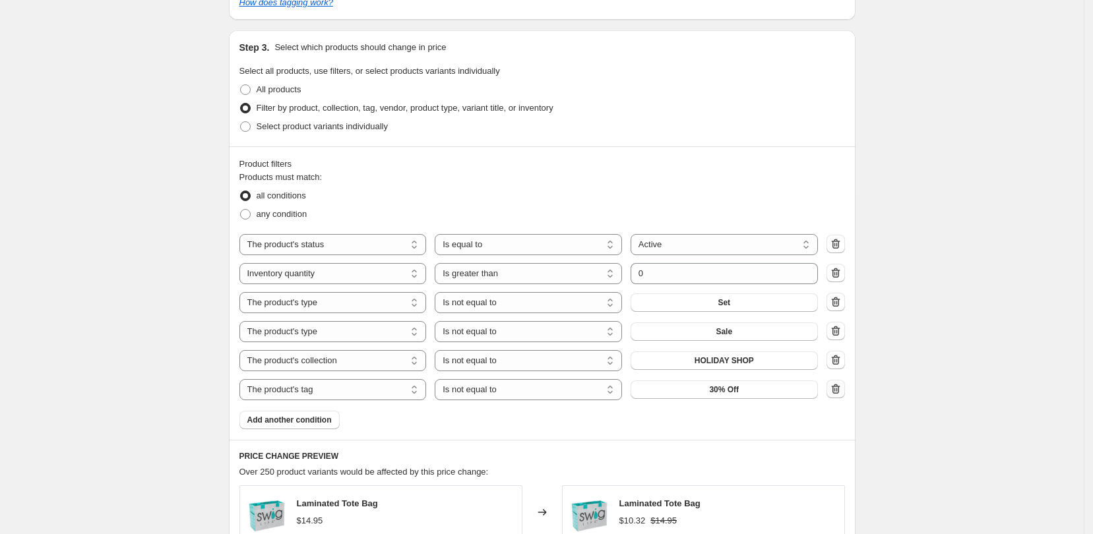
click at [837, 394] on icon "button" at bounding box center [835, 389] width 13 height 13
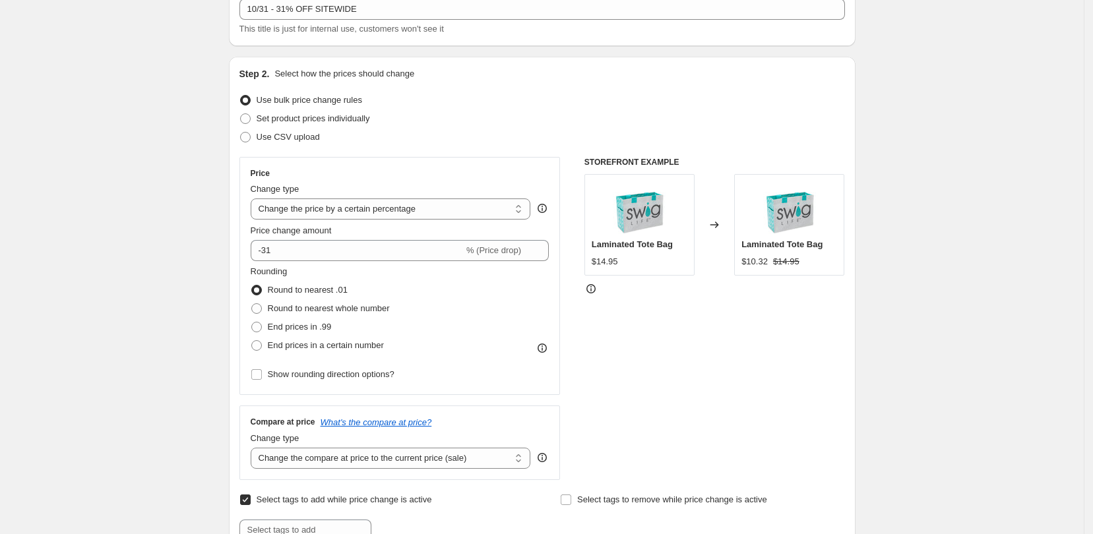
scroll to position [82, 0]
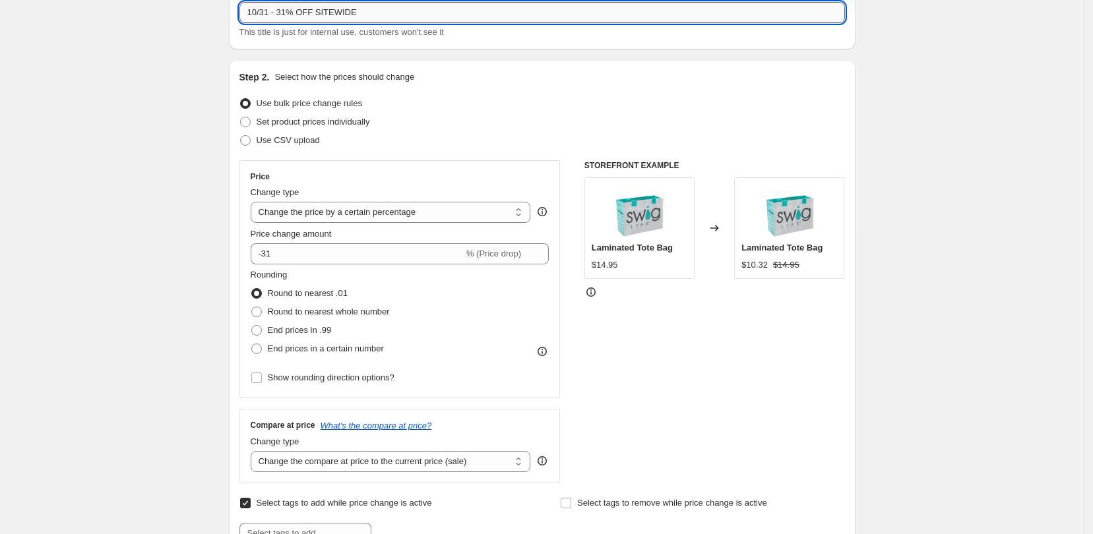
click at [458, 14] on input "10/31 - 31% OFF SITEWIDE" at bounding box center [541, 12] width 605 height 21
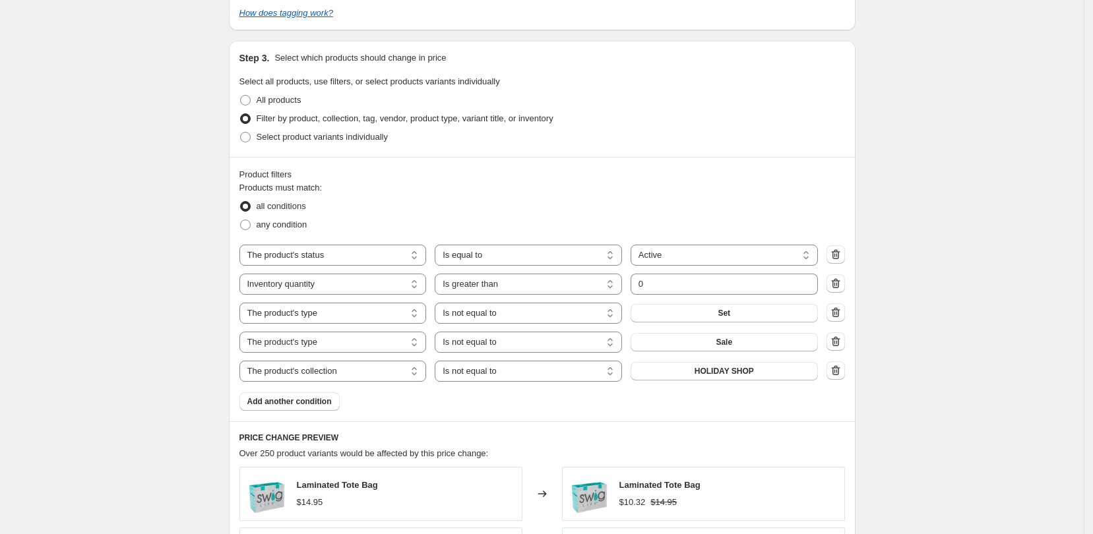
scroll to position [660, 0]
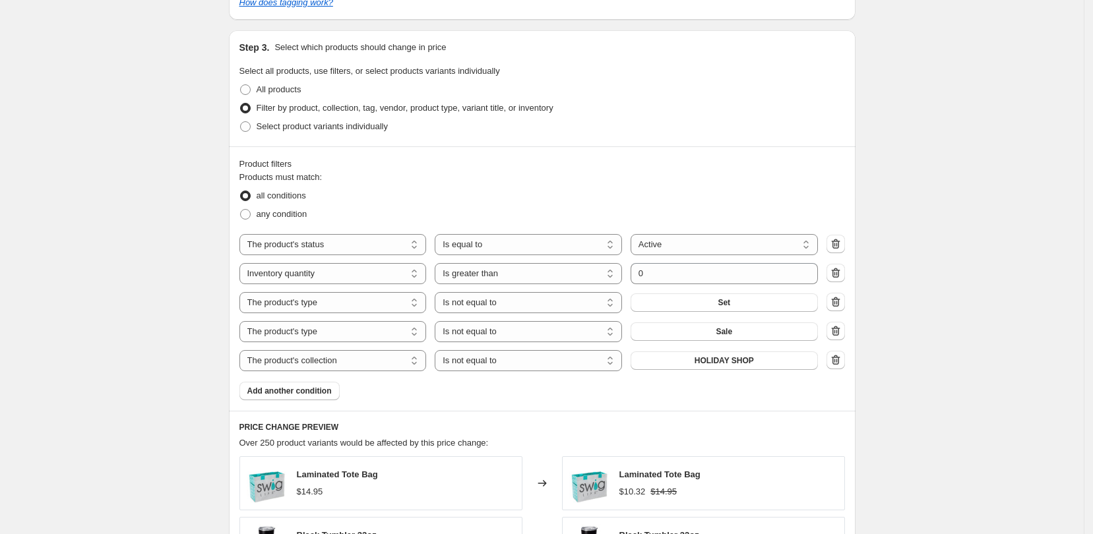
type input "10/31 - 31% OFF SITEWIDE- draft"
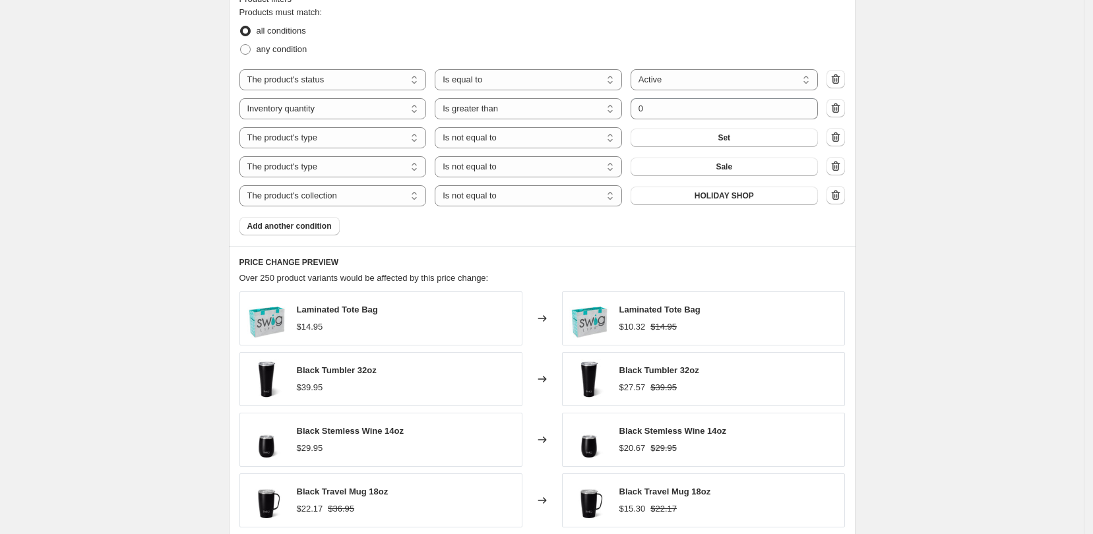
scroll to position [1072, 0]
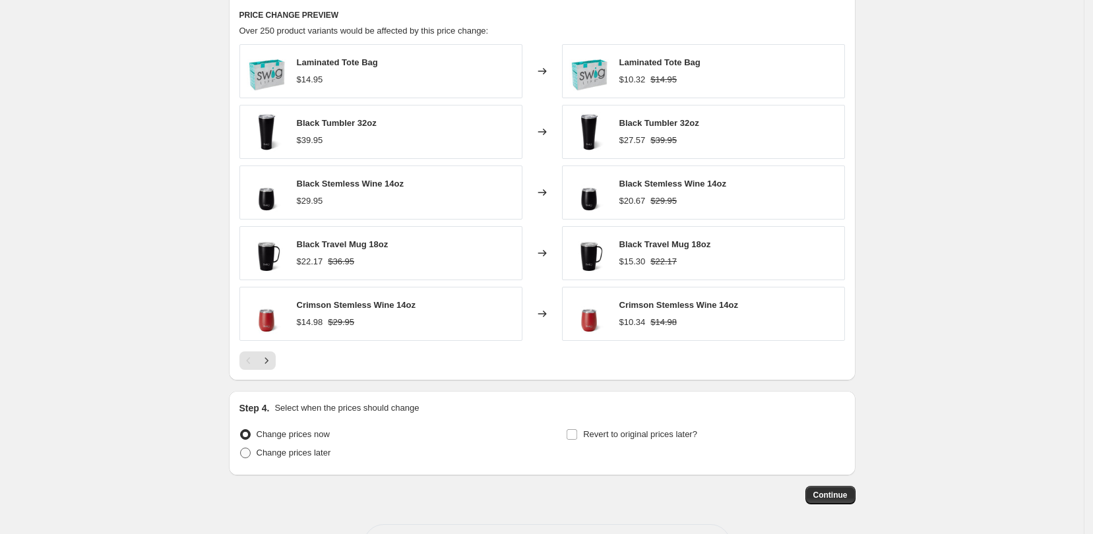
click at [251, 458] on span at bounding box center [245, 453] width 12 height 12
click at [241, 448] on input "Change prices later" at bounding box center [240, 448] width 1 height 1
radio input "true"
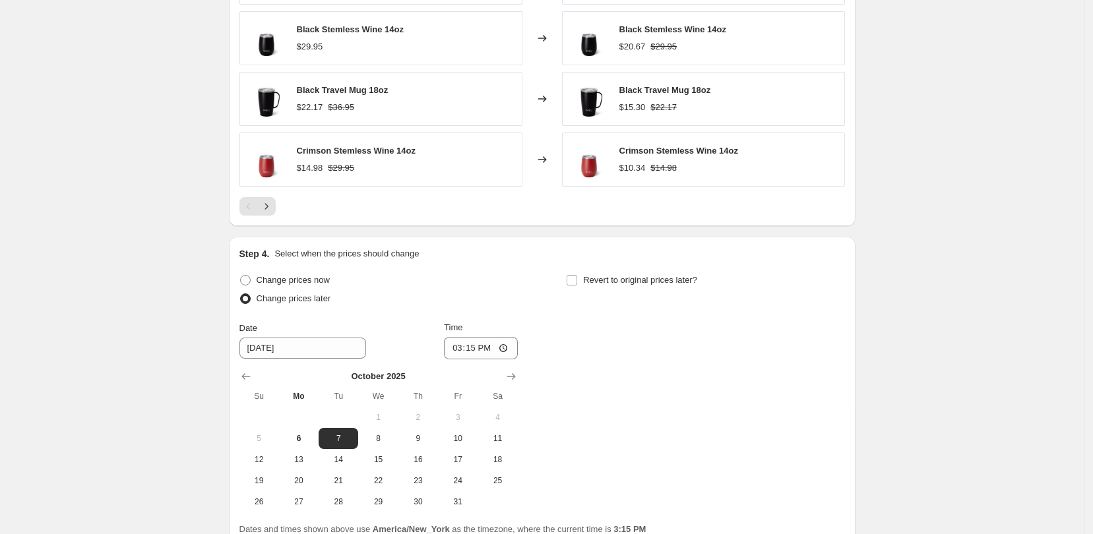
scroll to position [1237, 0]
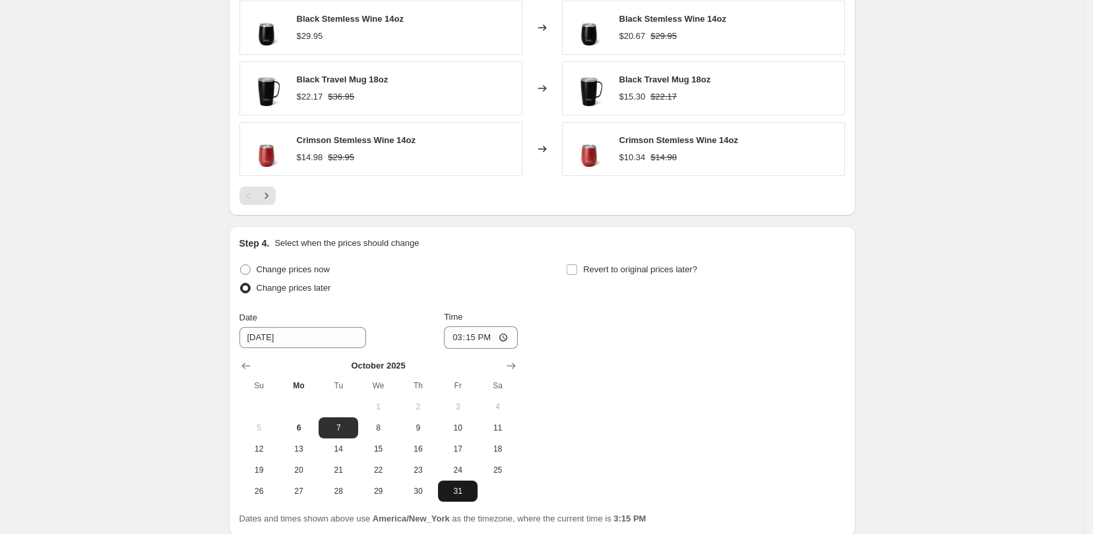
click at [472, 490] on span "31" at bounding box center [457, 491] width 29 height 11
type input "[DATE]"
click at [508, 341] on input "15:15" at bounding box center [481, 337] width 74 height 22
type input "00:00"
click at [626, 379] on div "Change prices now Change prices later Date [DATE] Time 00:00 [DATE] Su Mo Tu We…" at bounding box center [541, 381] width 605 height 241
